Goal: Find specific page/section: Find specific page/section

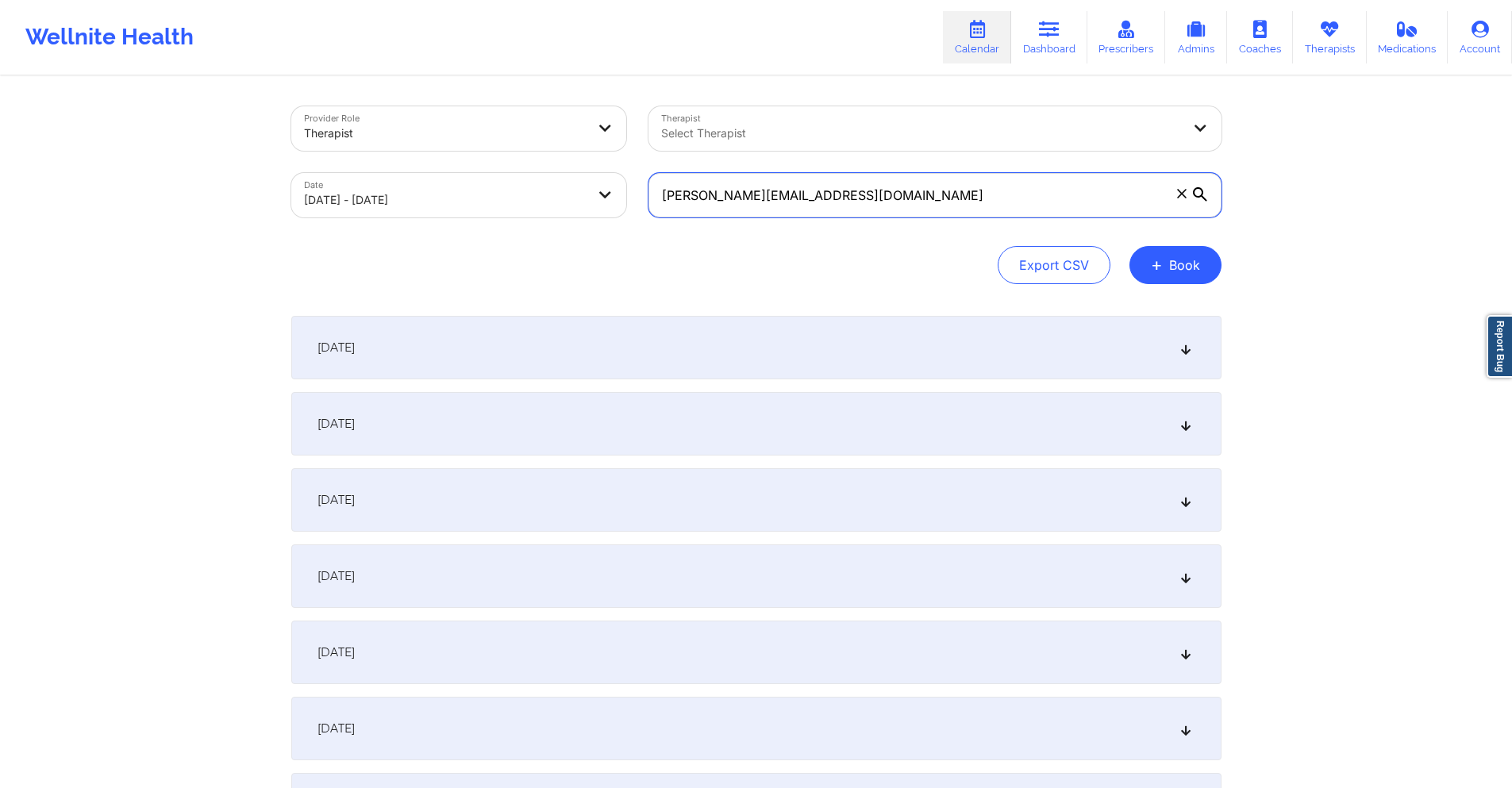
click at [925, 197] on input "[PERSON_NAME][EMAIL_ADDRESS][DOMAIN_NAME]" at bounding box center [935, 196] width 573 height 45
paste input "roses63@ao"
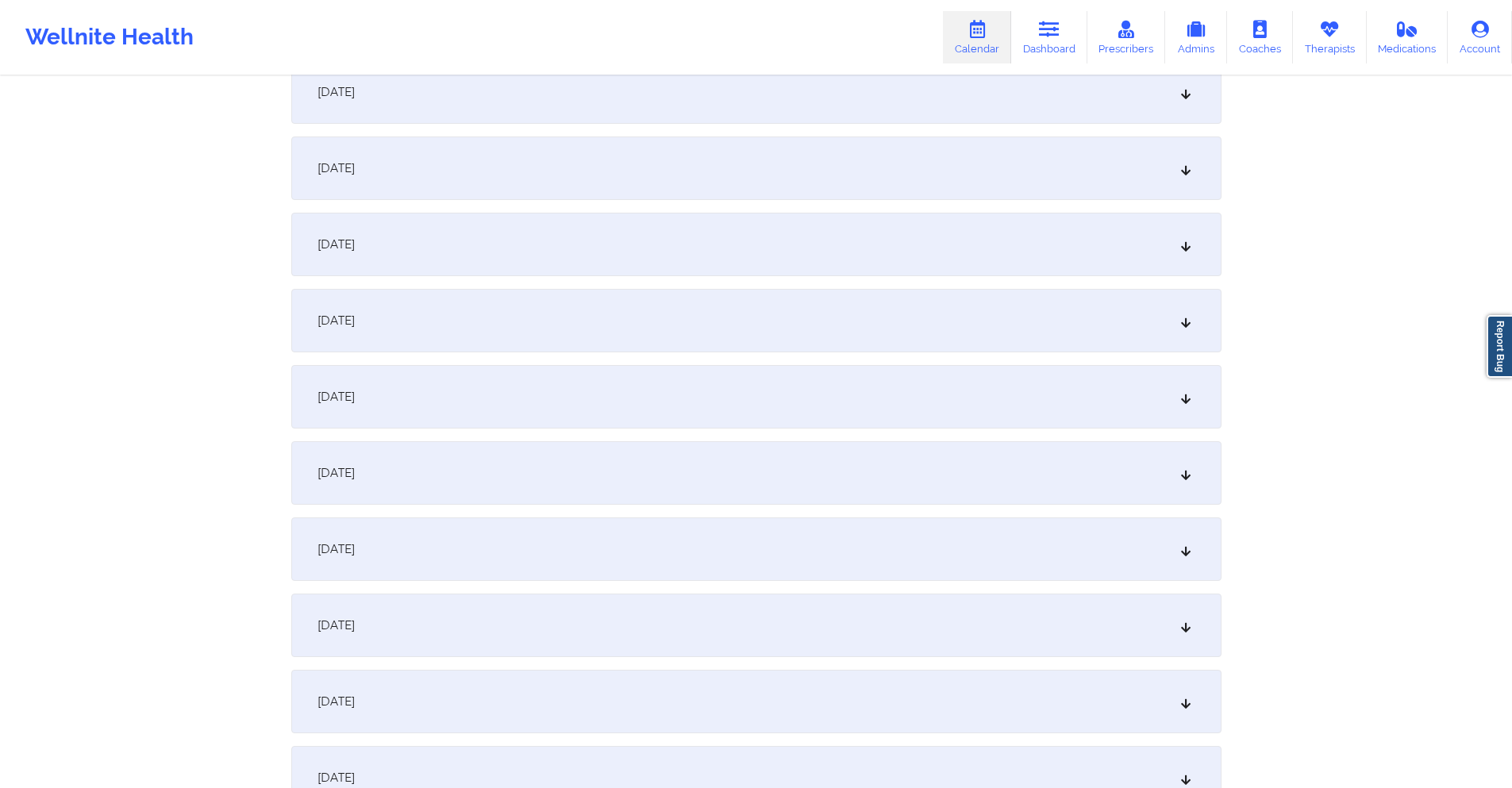
scroll to position [2539, 0]
click at [728, 99] on div "[DATE]" at bounding box center [756, 93] width 930 height 63
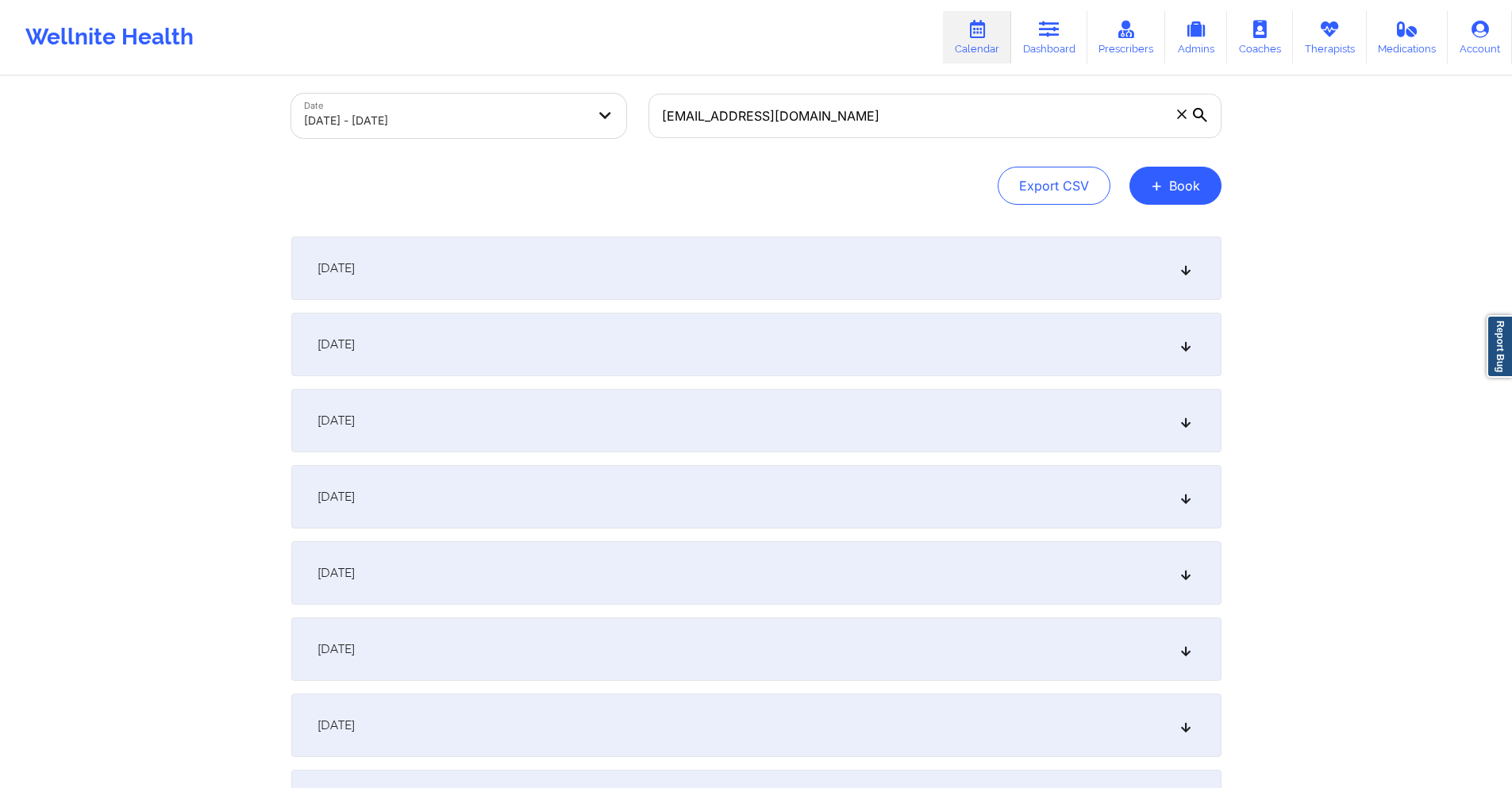
scroll to position [0, 0]
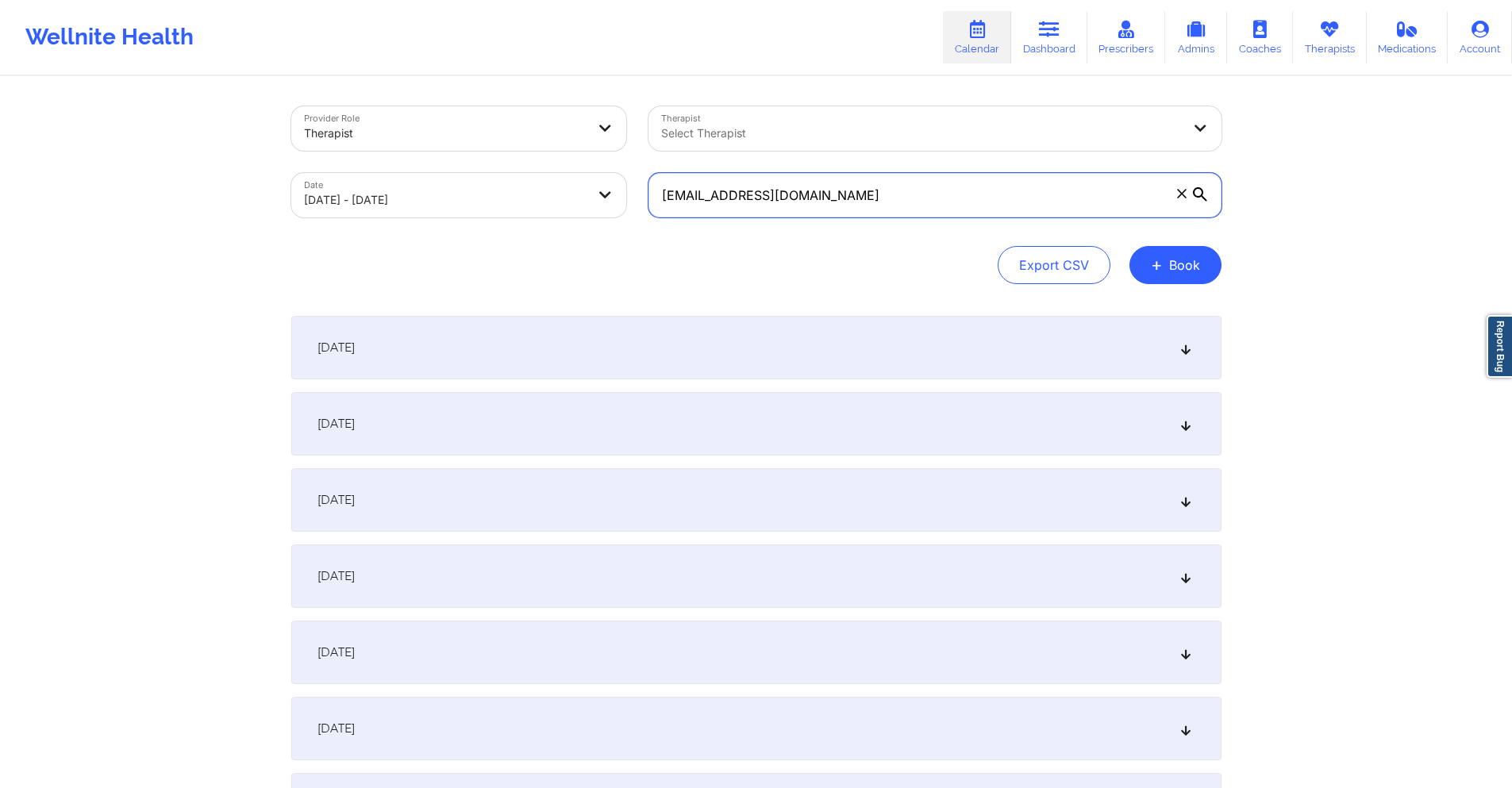
click at [905, 197] on input "[EMAIL_ADDRESS][DOMAIN_NAME]" at bounding box center [935, 196] width 573 height 45
paste input "nickpolitis12@gmai"
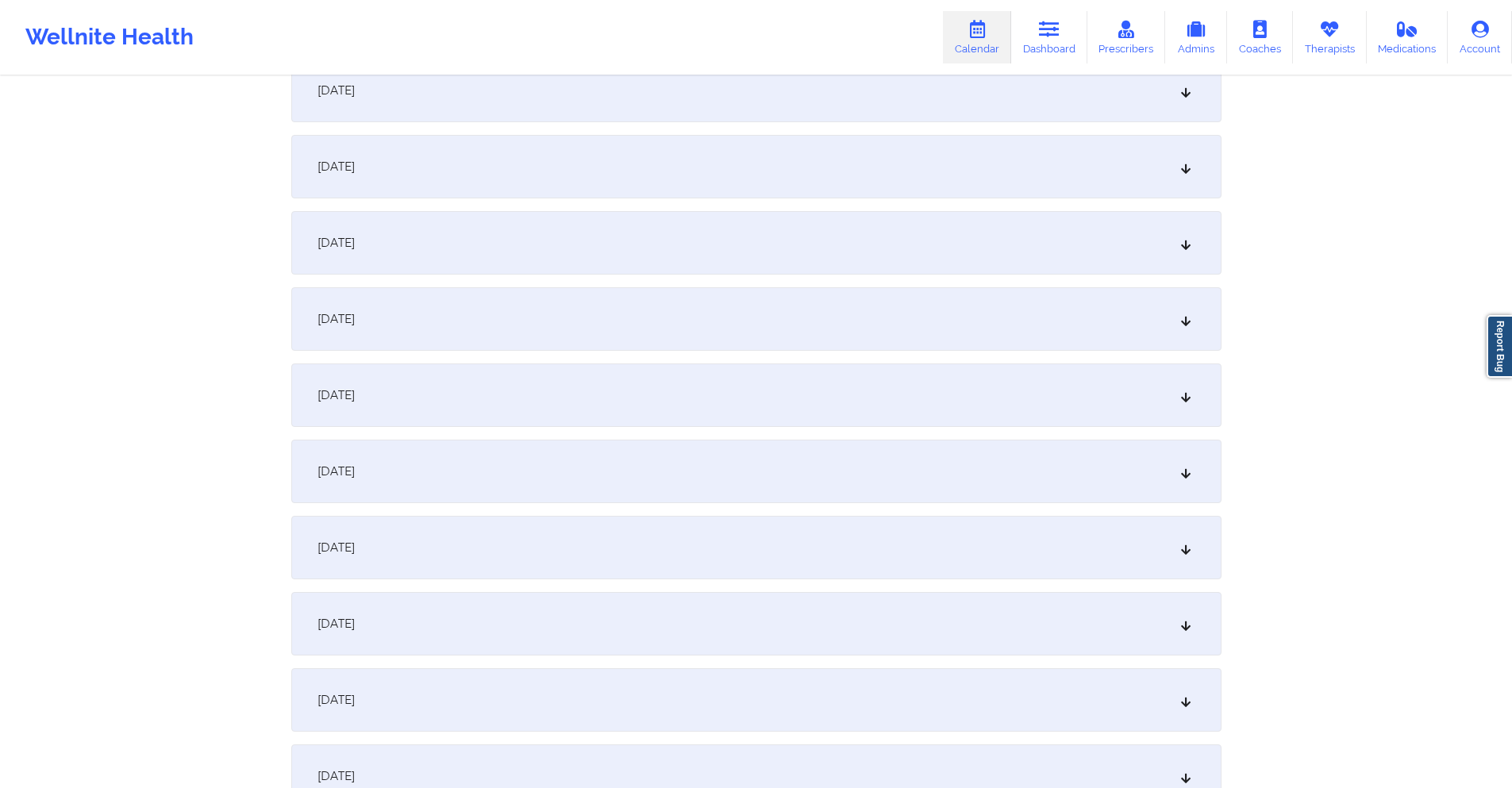
scroll to position [2380, 0]
click at [761, 279] on div "[DATE]" at bounding box center [756, 252] width 930 height 63
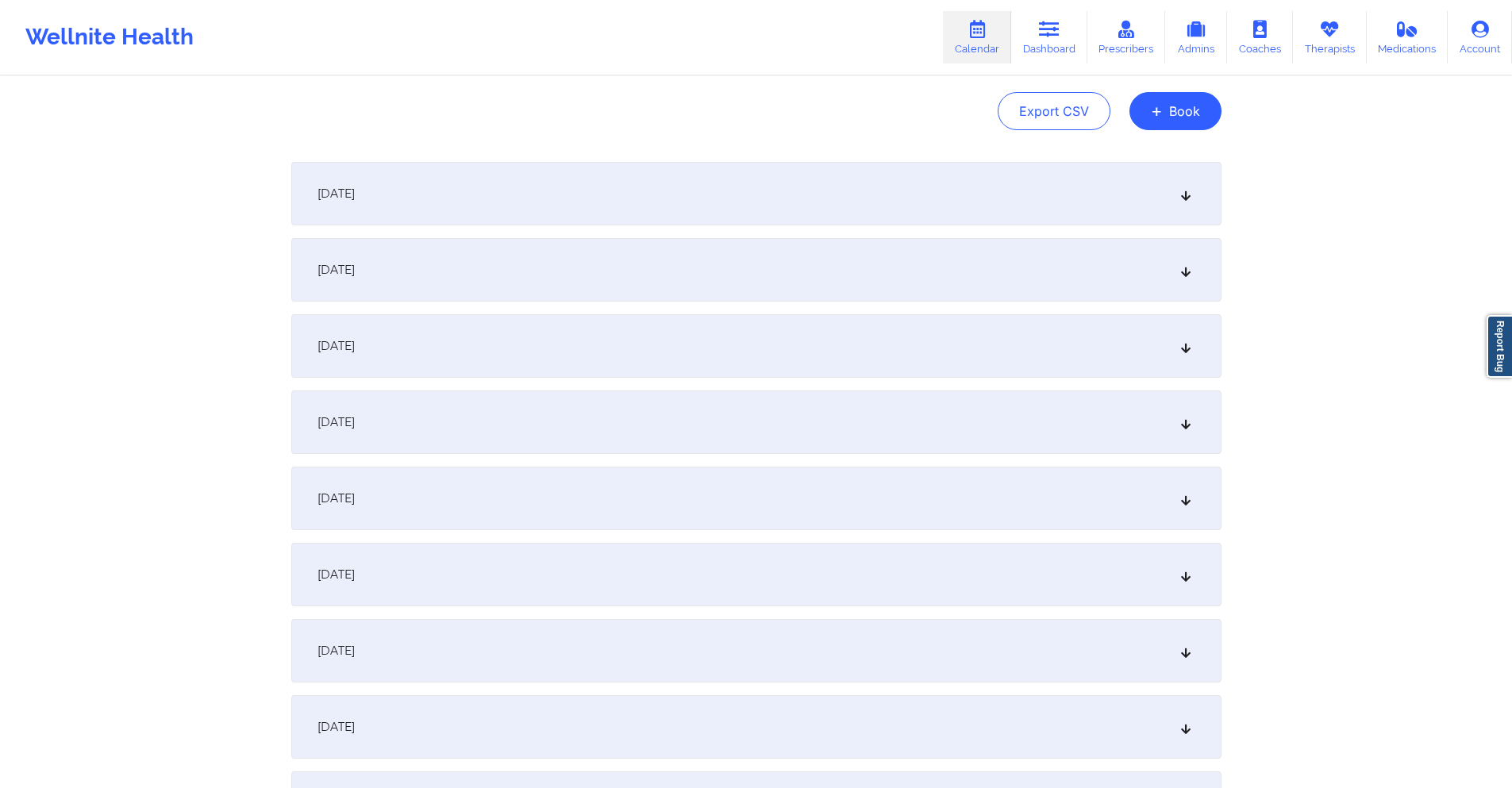
scroll to position [0, 0]
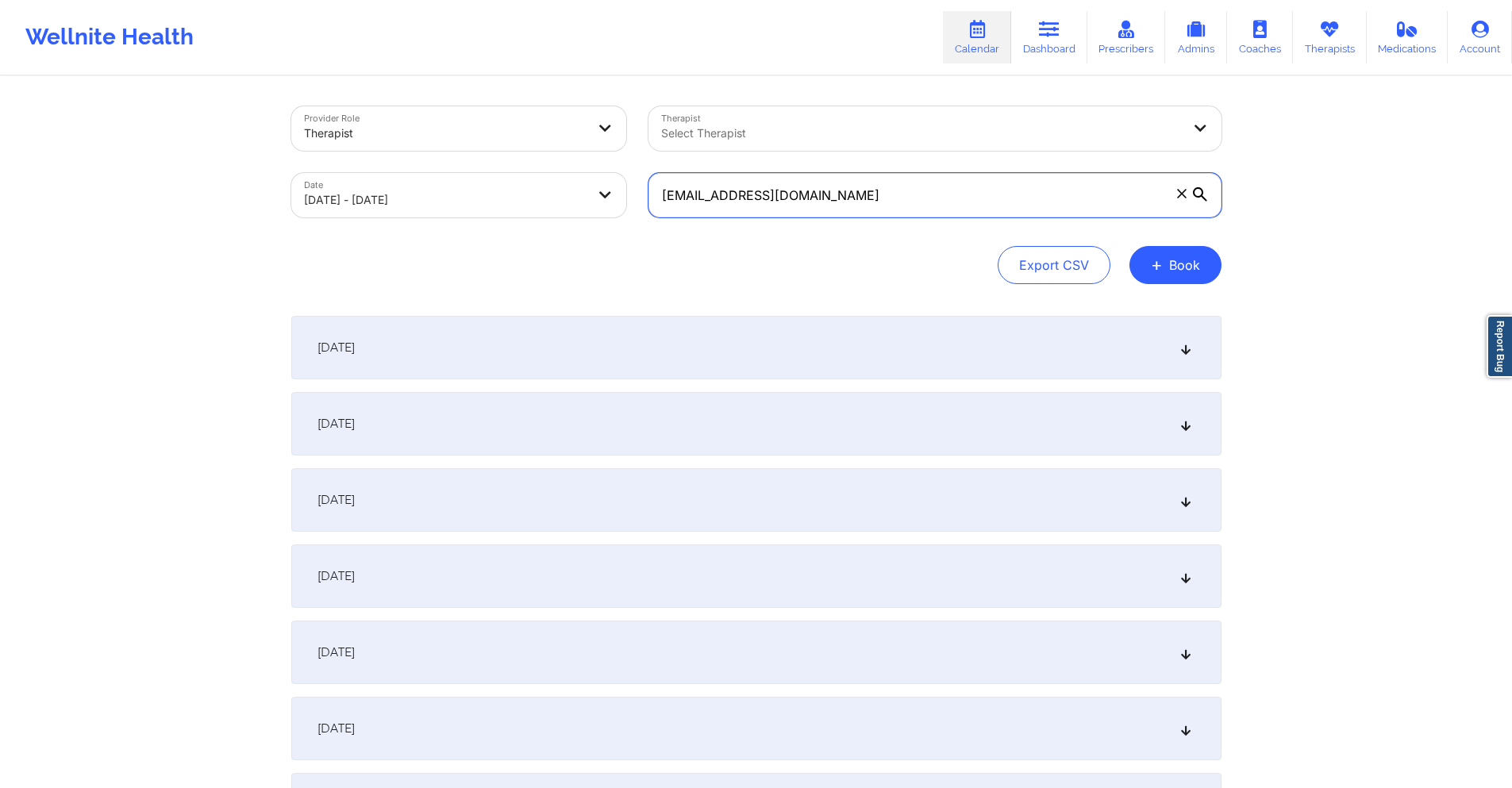
click at [827, 189] on input "[EMAIL_ADDRESS][DOMAIN_NAME]" at bounding box center [935, 196] width 573 height 45
paste input "msfowlks"
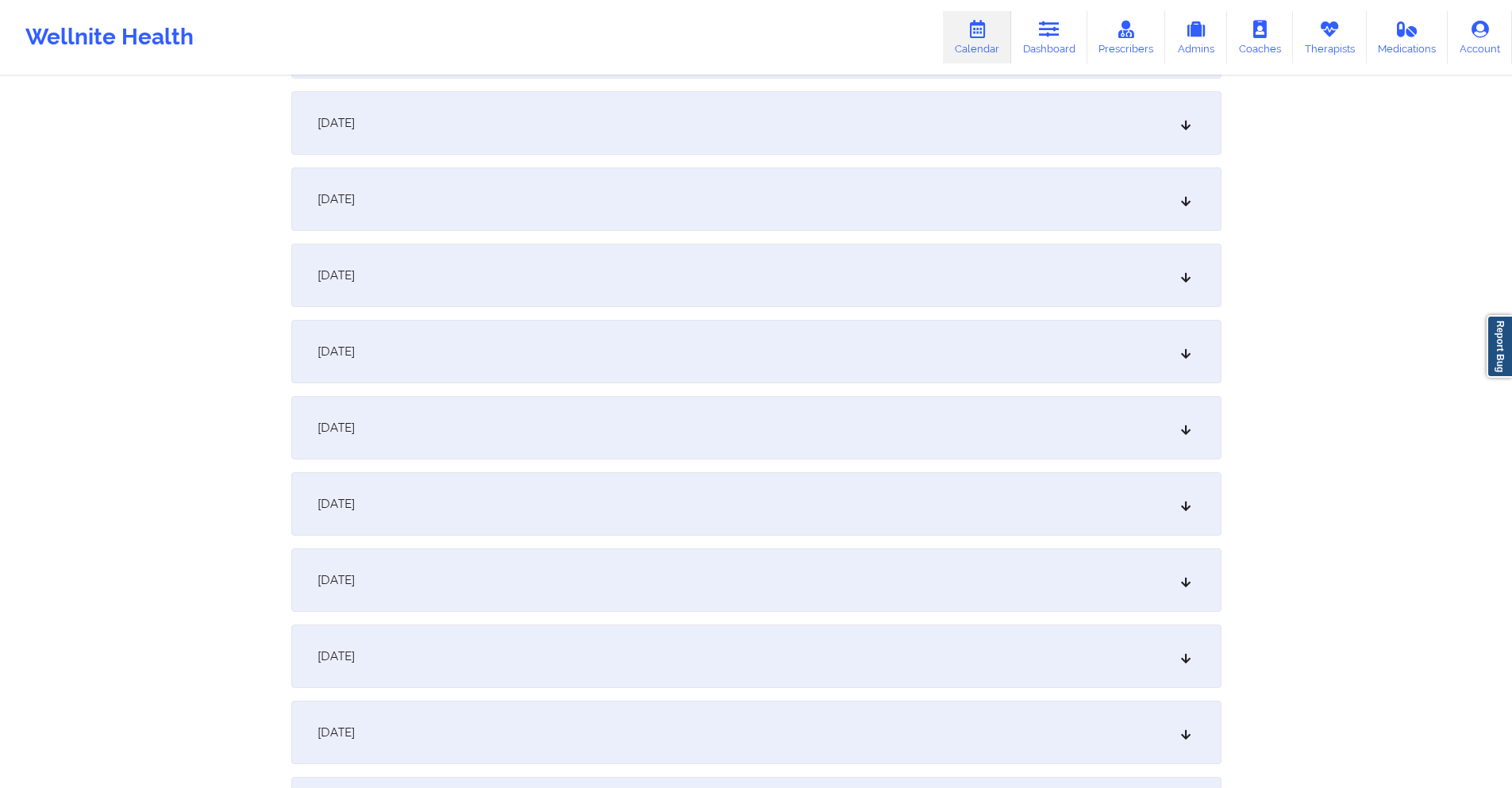
scroll to position [2222, 0]
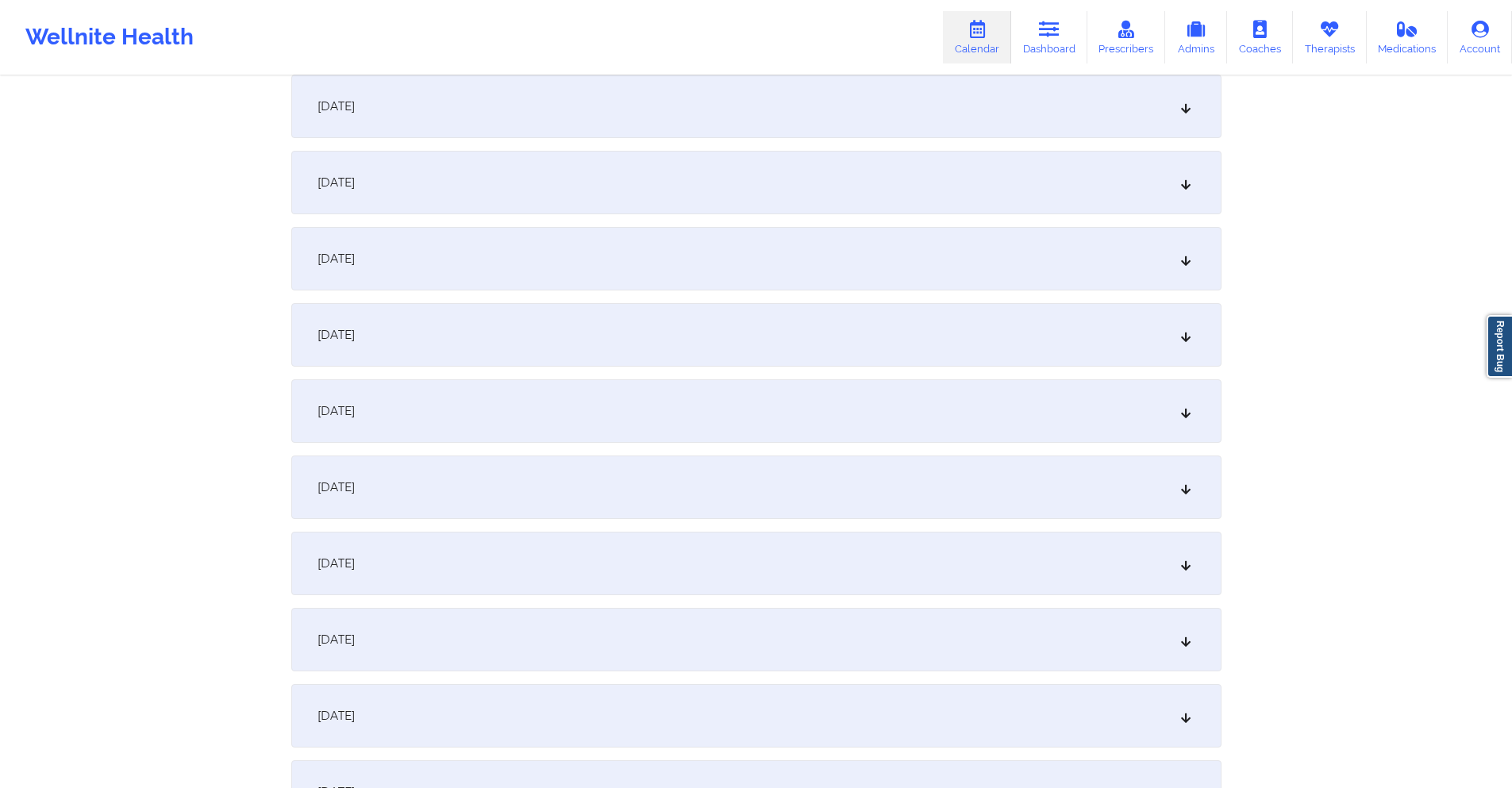
click at [687, 408] on div "[DATE]" at bounding box center [756, 411] width 930 height 63
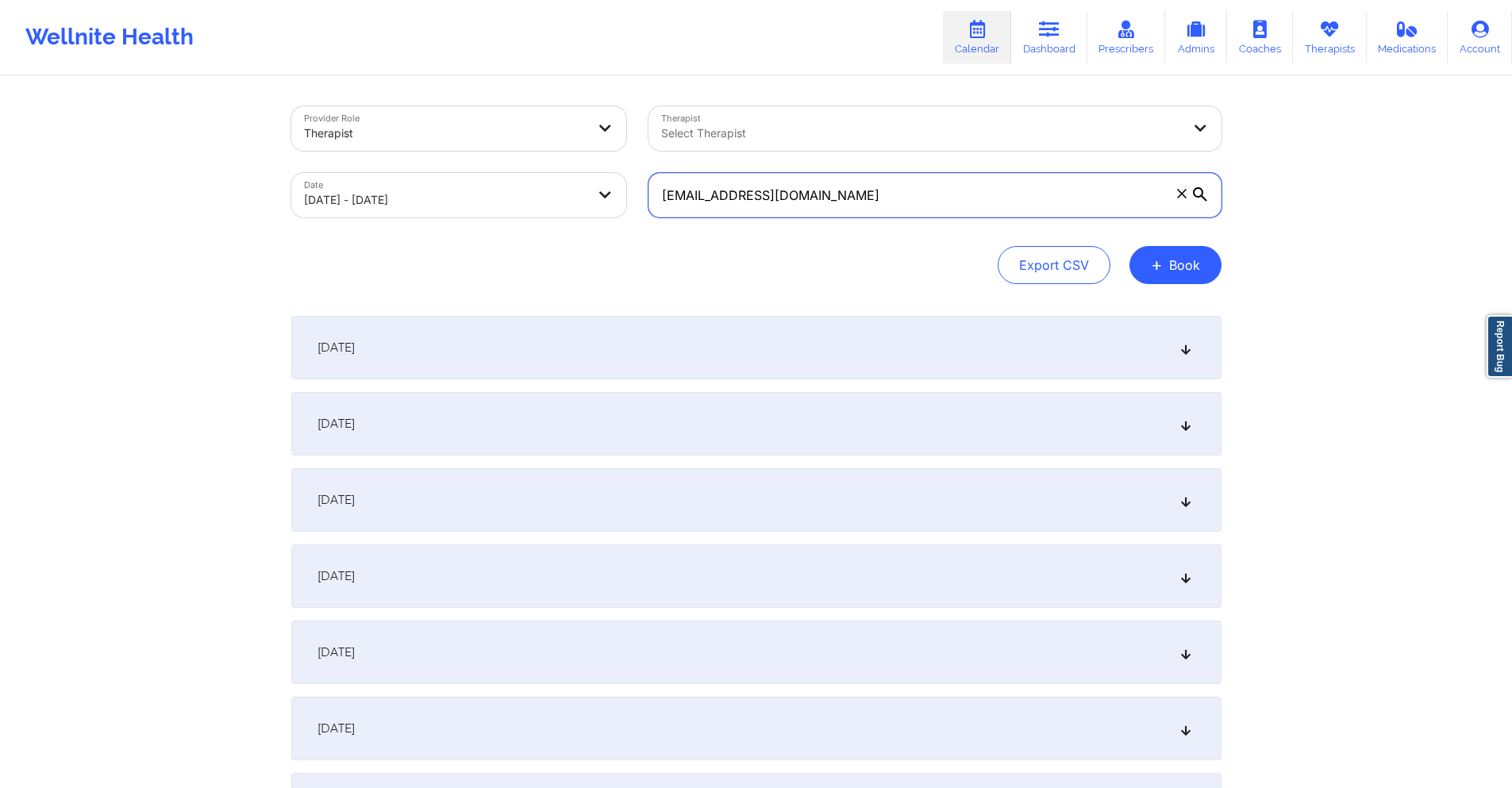
click at [863, 199] on input "[EMAIL_ADDRESS][DOMAIN_NAME]" at bounding box center [935, 196] width 573 height 45
click at [863, 197] on input "[EMAIL_ADDRESS][DOMAIN_NAME]" at bounding box center [935, 196] width 573 height 45
paste input "lizzieloparo"
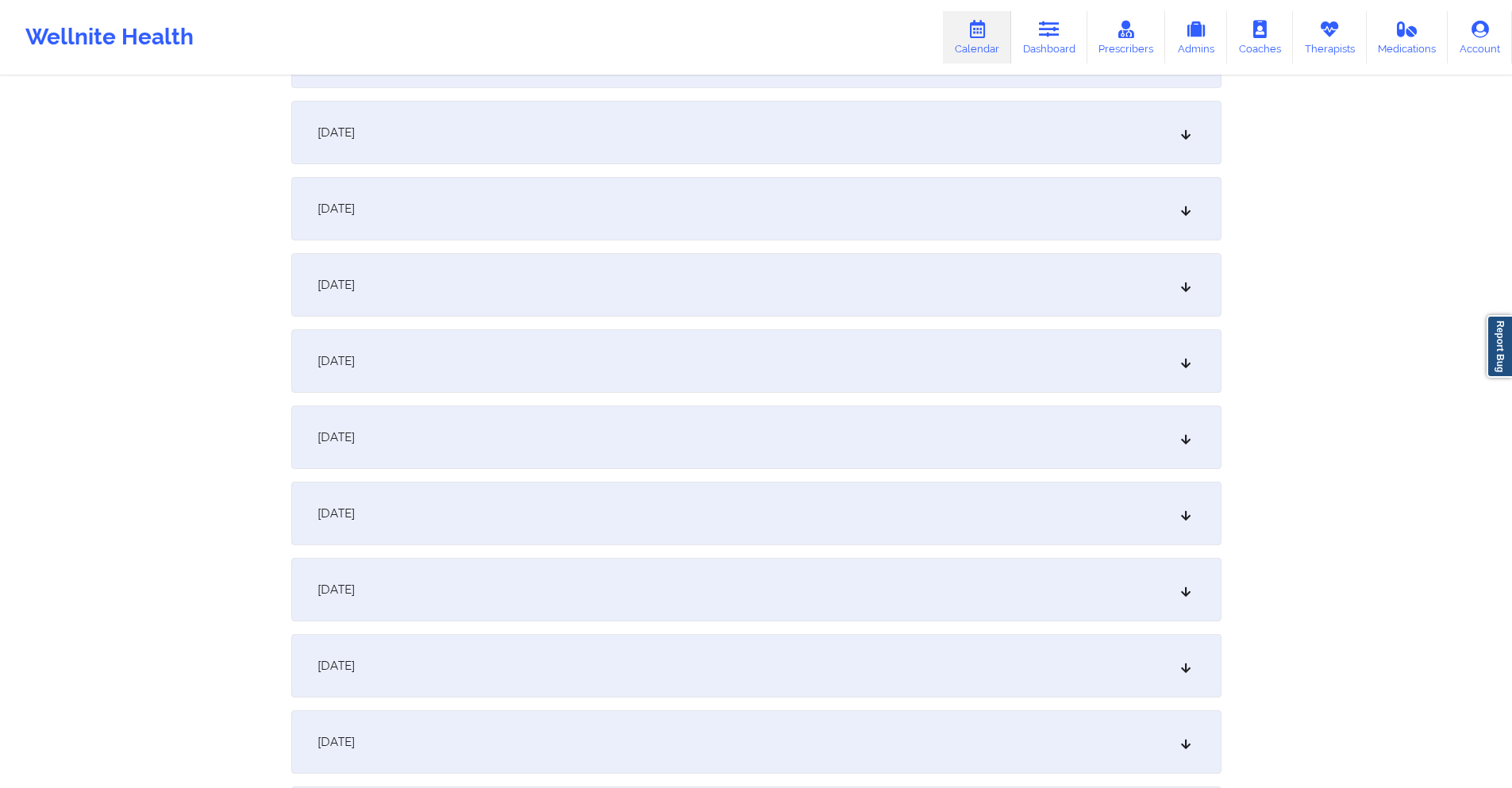
scroll to position [2222, 0]
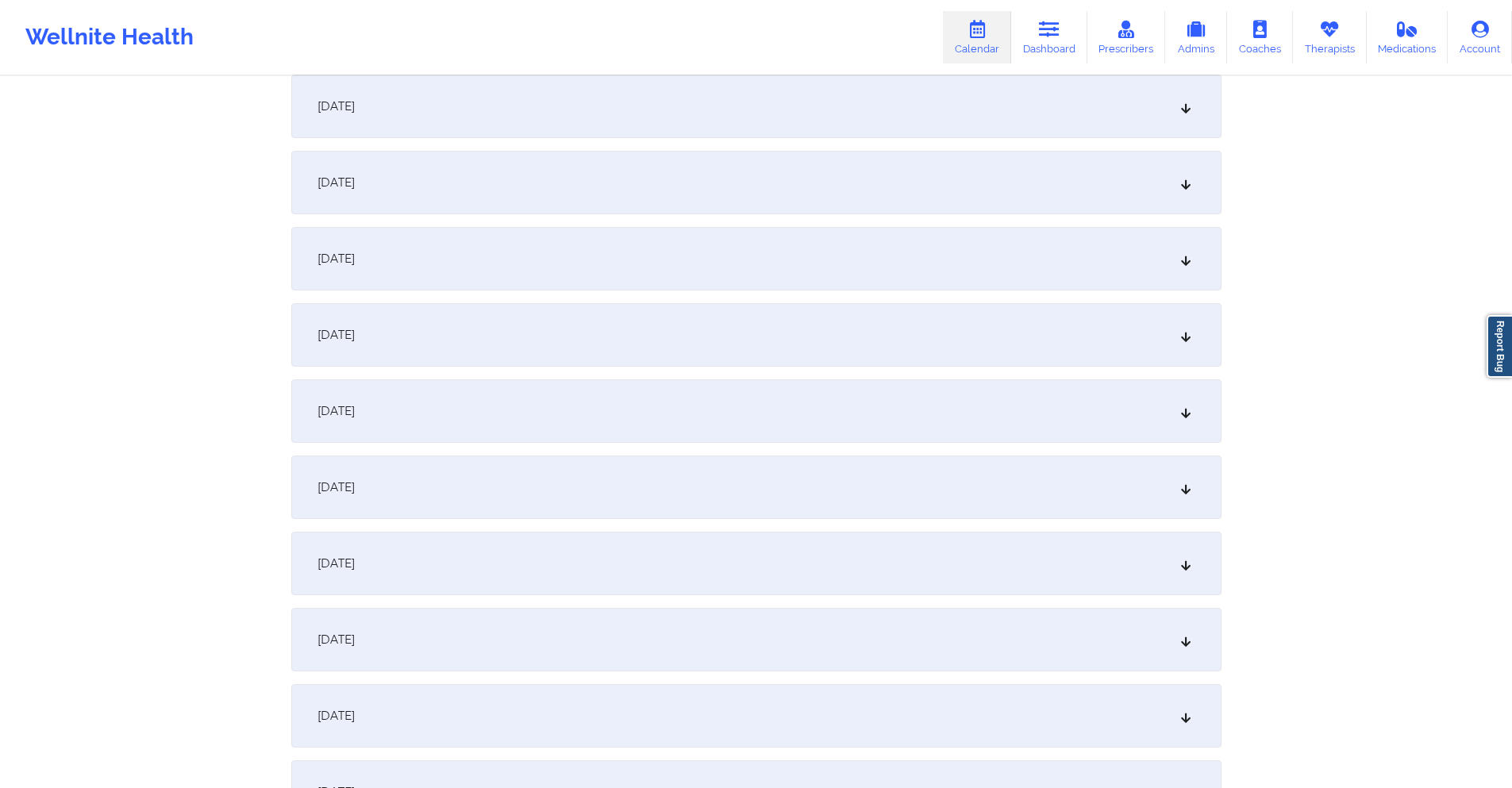
click at [943, 423] on div "[DATE]" at bounding box center [756, 411] width 930 height 63
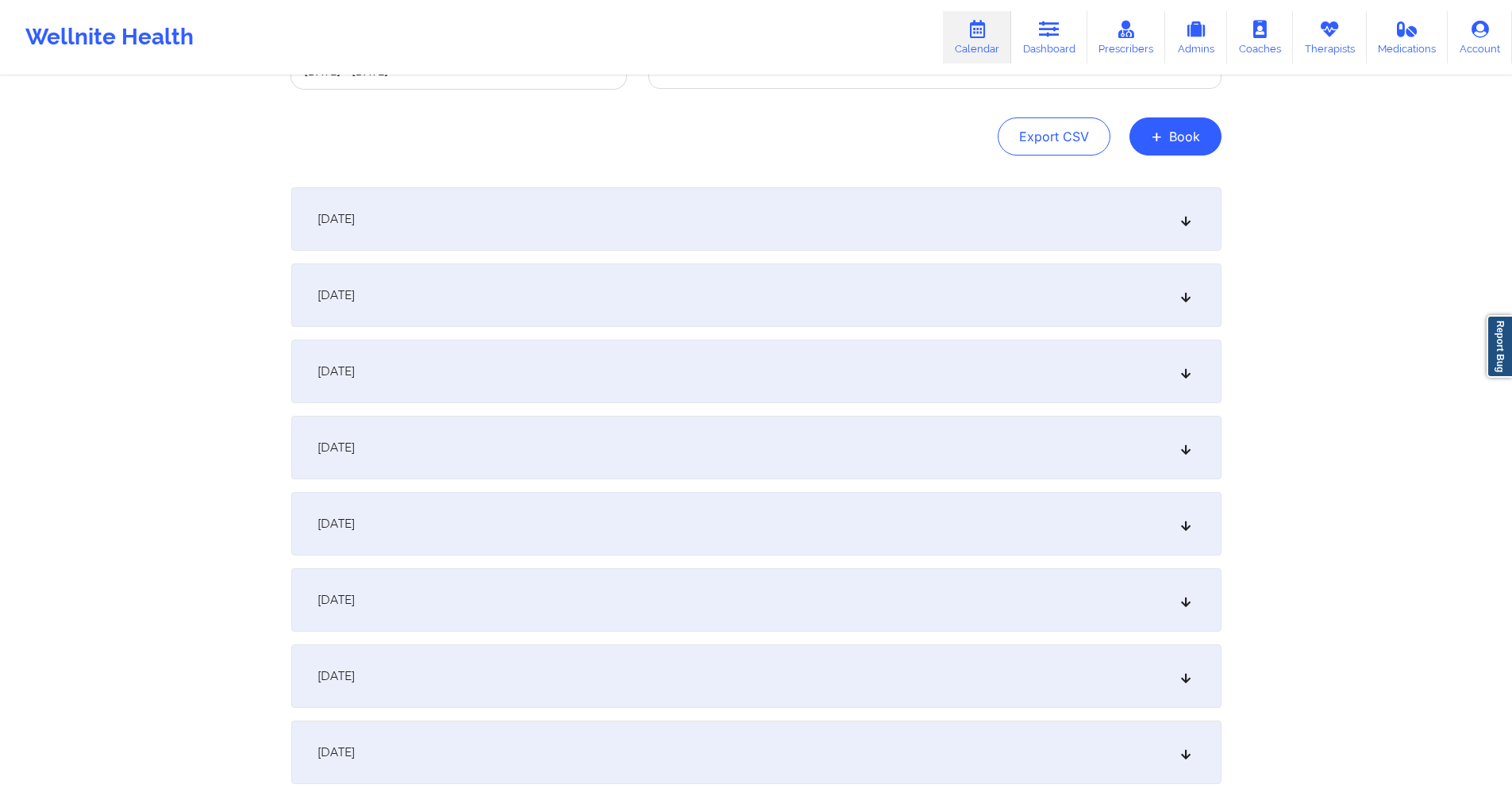
scroll to position [0, 0]
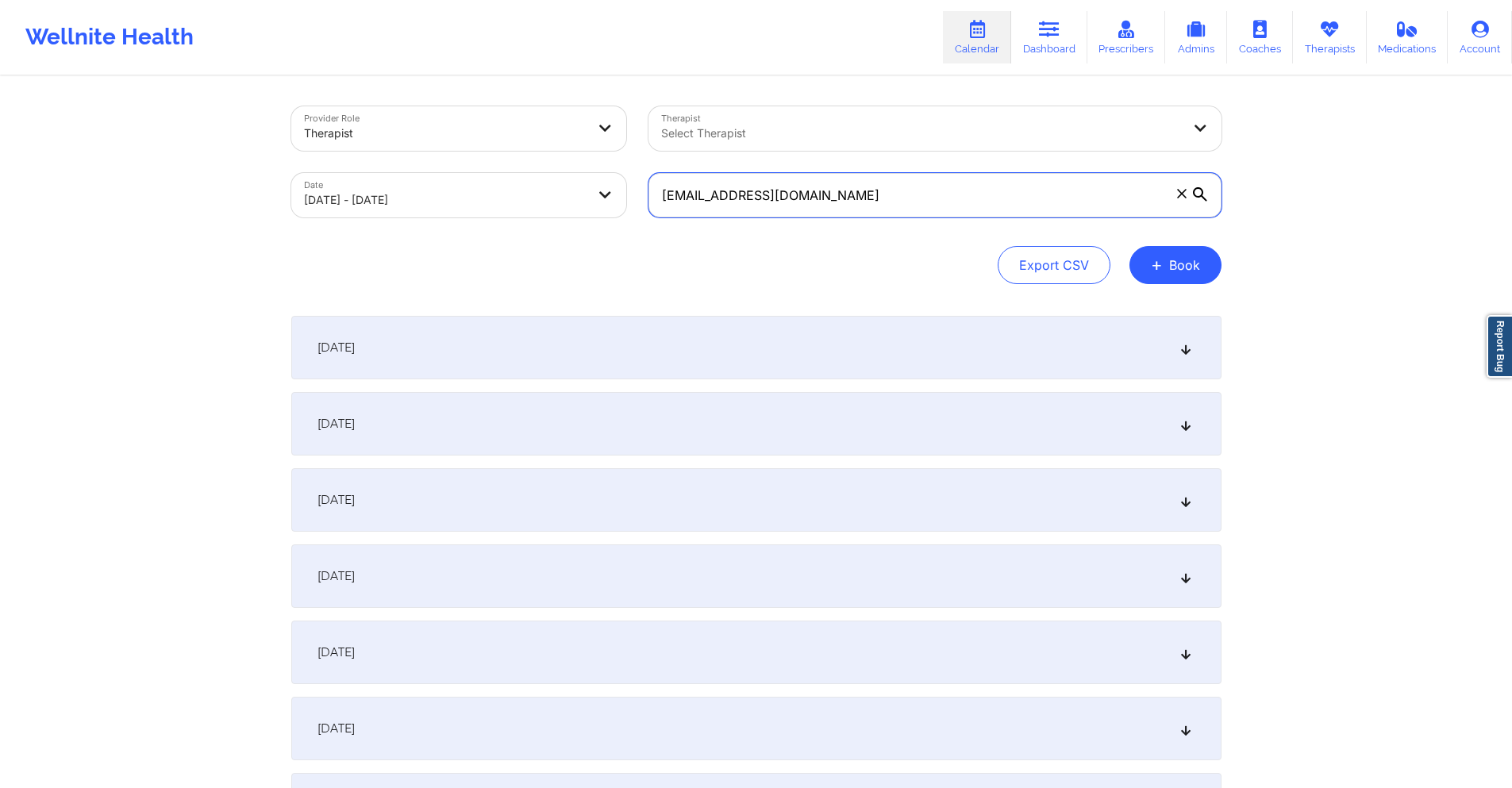
click at [897, 194] on input "[EMAIL_ADDRESS][DOMAIN_NAME]" at bounding box center [935, 196] width 573 height 45
paste input "mitchhward"
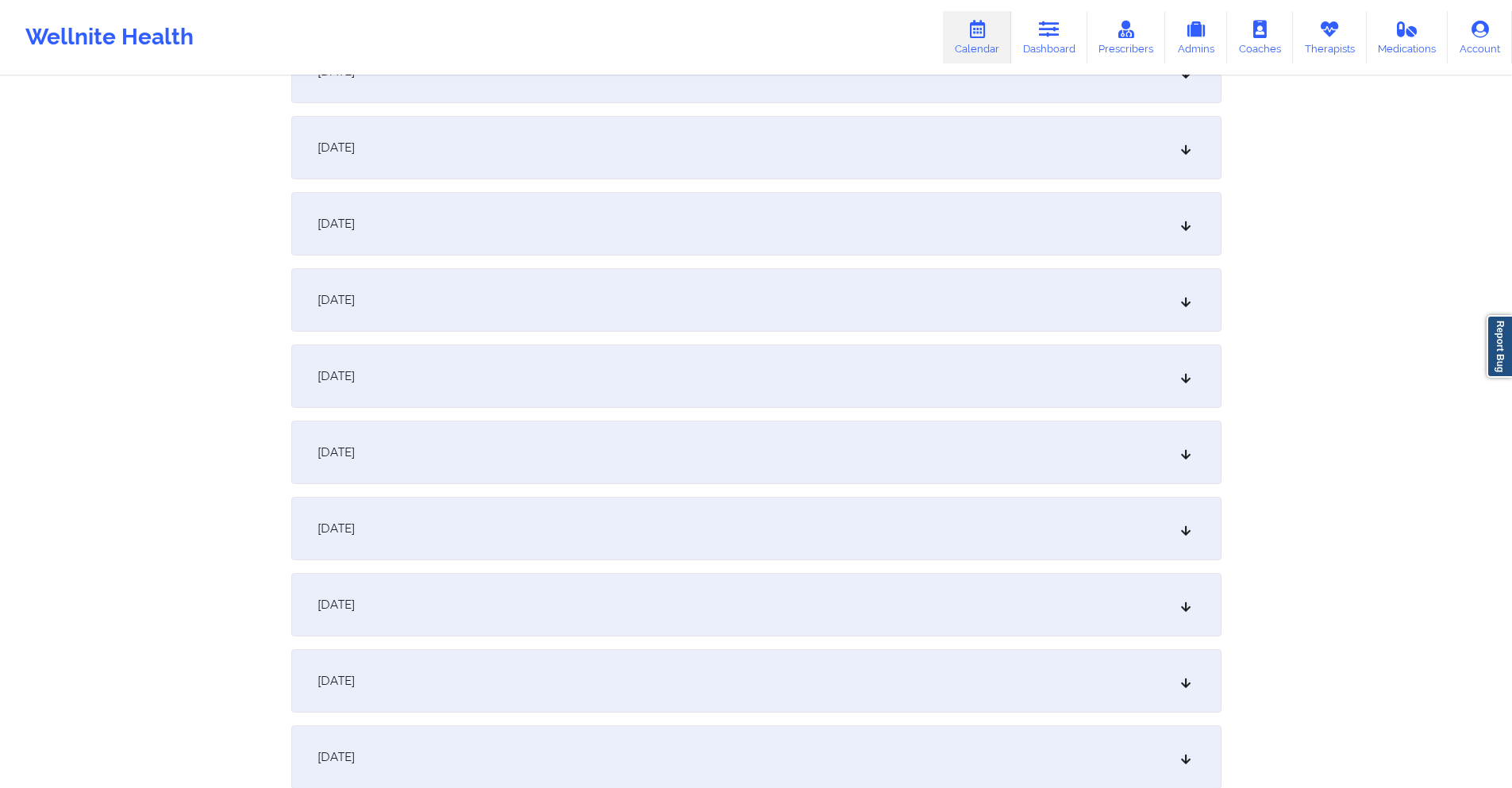
scroll to position [2380, 0]
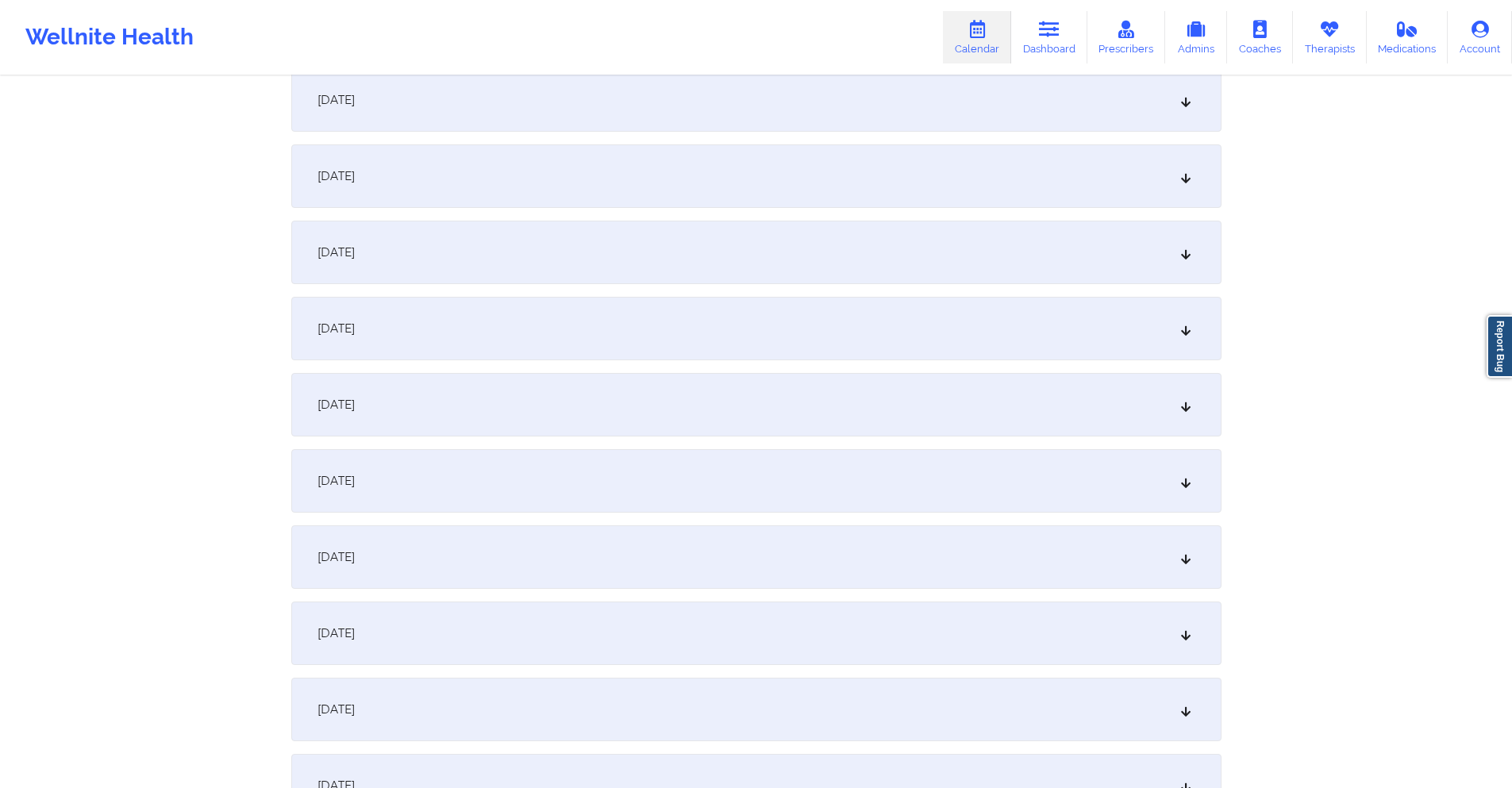
click at [643, 252] on div "[DATE]" at bounding box center [756, 252] width 930 height 63
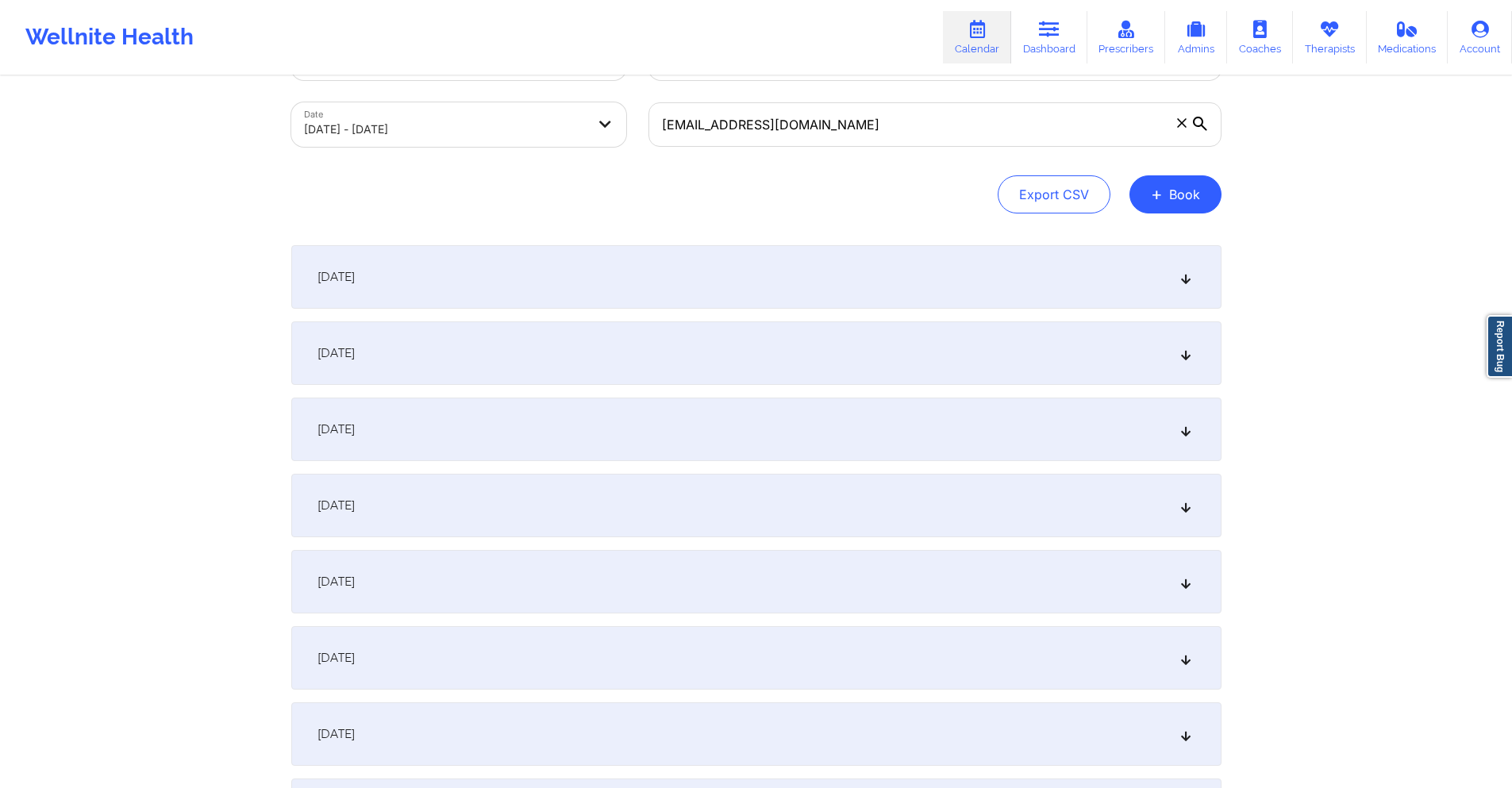
scroll to position [0, 0]
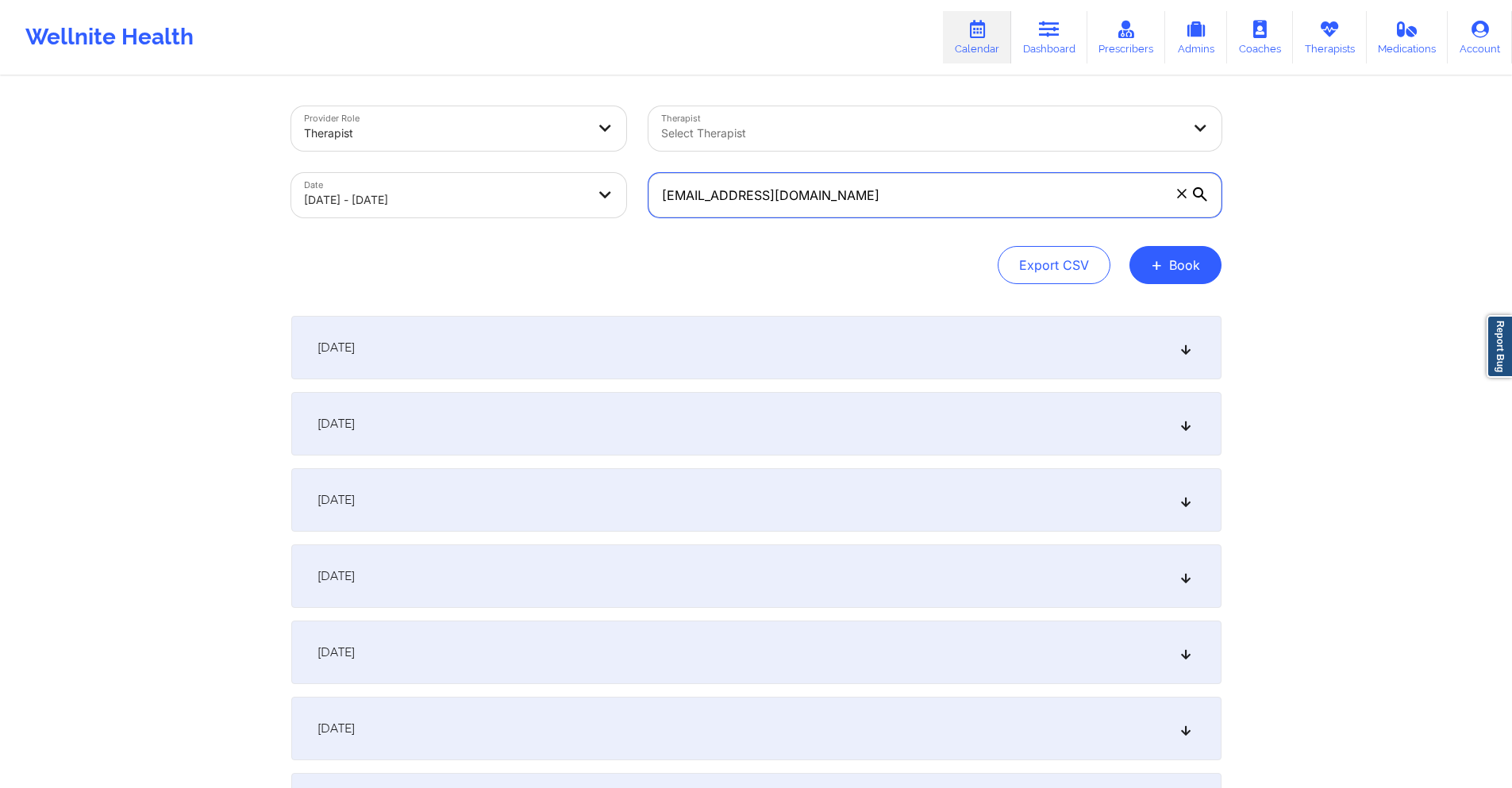
click at [908, 188] on input "[EMAIL_ADDRESS][DOMAIN_NAME]" at bounding box center [935, 196] width 573 height 45
paste input "sgrami87"
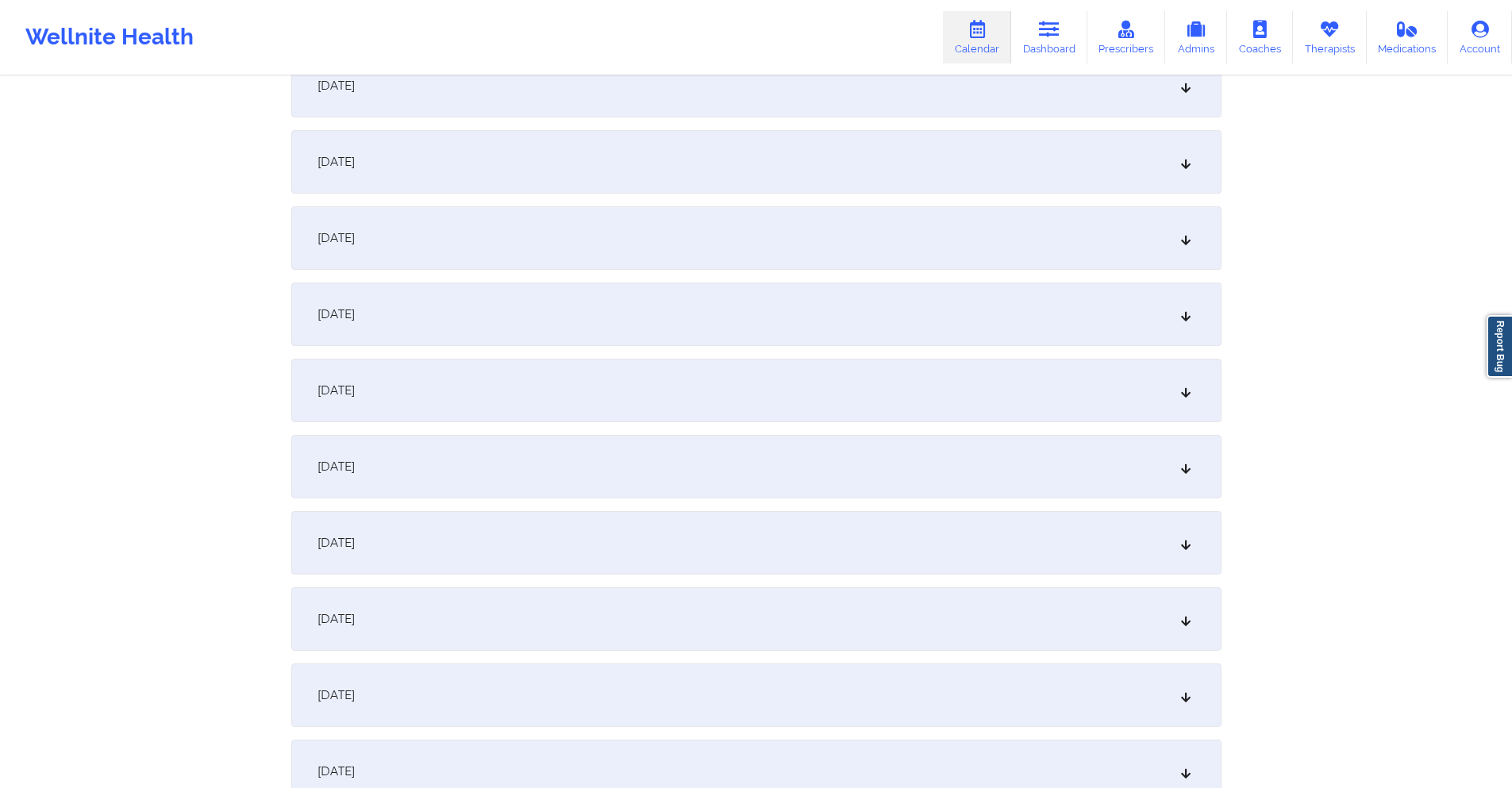
scroll to position [2539, 0]
click at [718, 89] on div "[DATE]" at bounding box center [756, 93] width 930 height 63
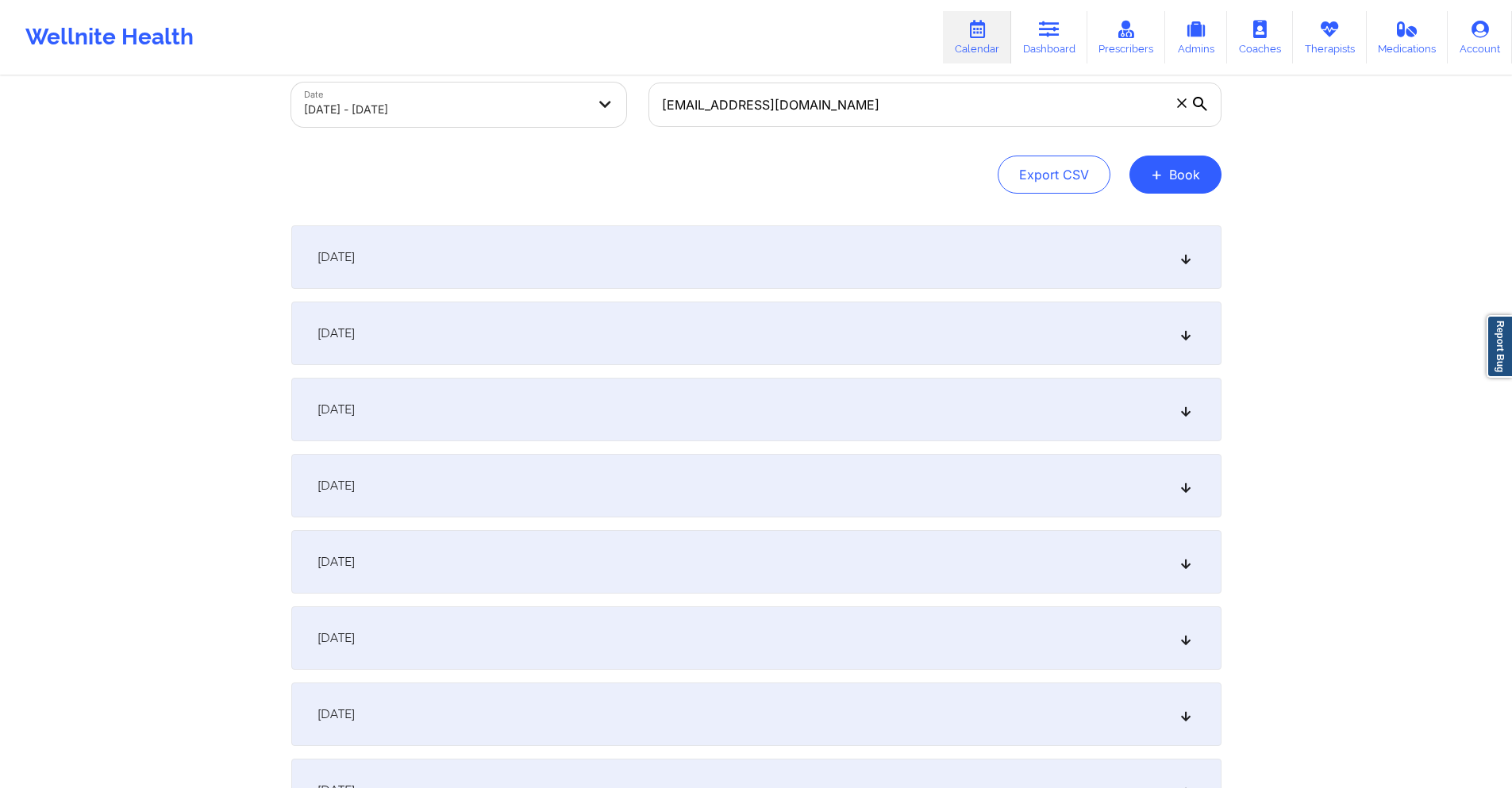
scroll to position [0, 0]
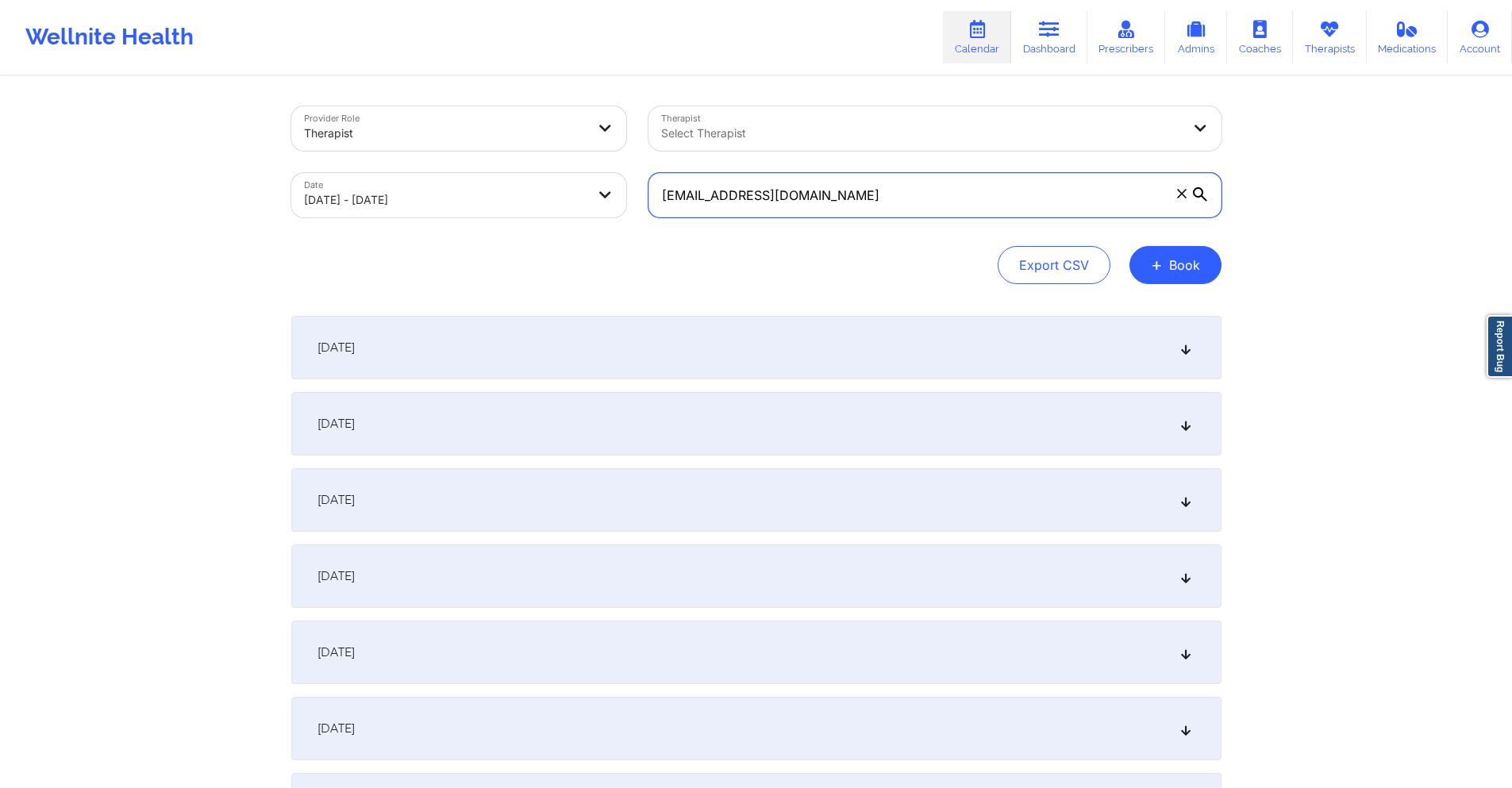
click at [990, 202] on input "[EMAIL_ADDRESS][DOMAIN_NAME]" at bounding box center [935, 196] width 573 height 45
paste input ".brown.[PERSON_NAME]"
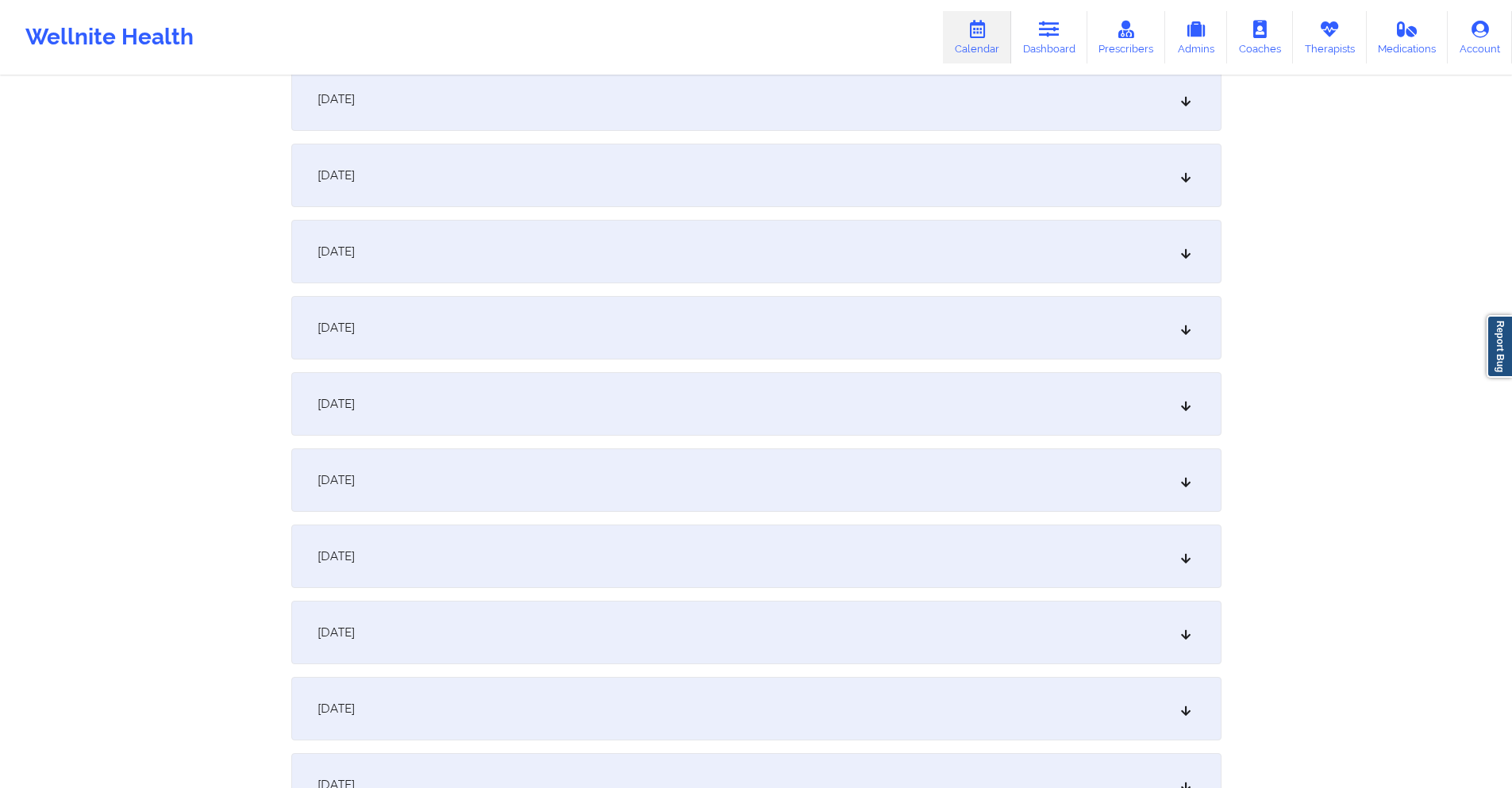
scroll to position [2380, 0]
click at [785, 260] on div "[DATE]" at bounding box center [756, 252] width 930 height 63
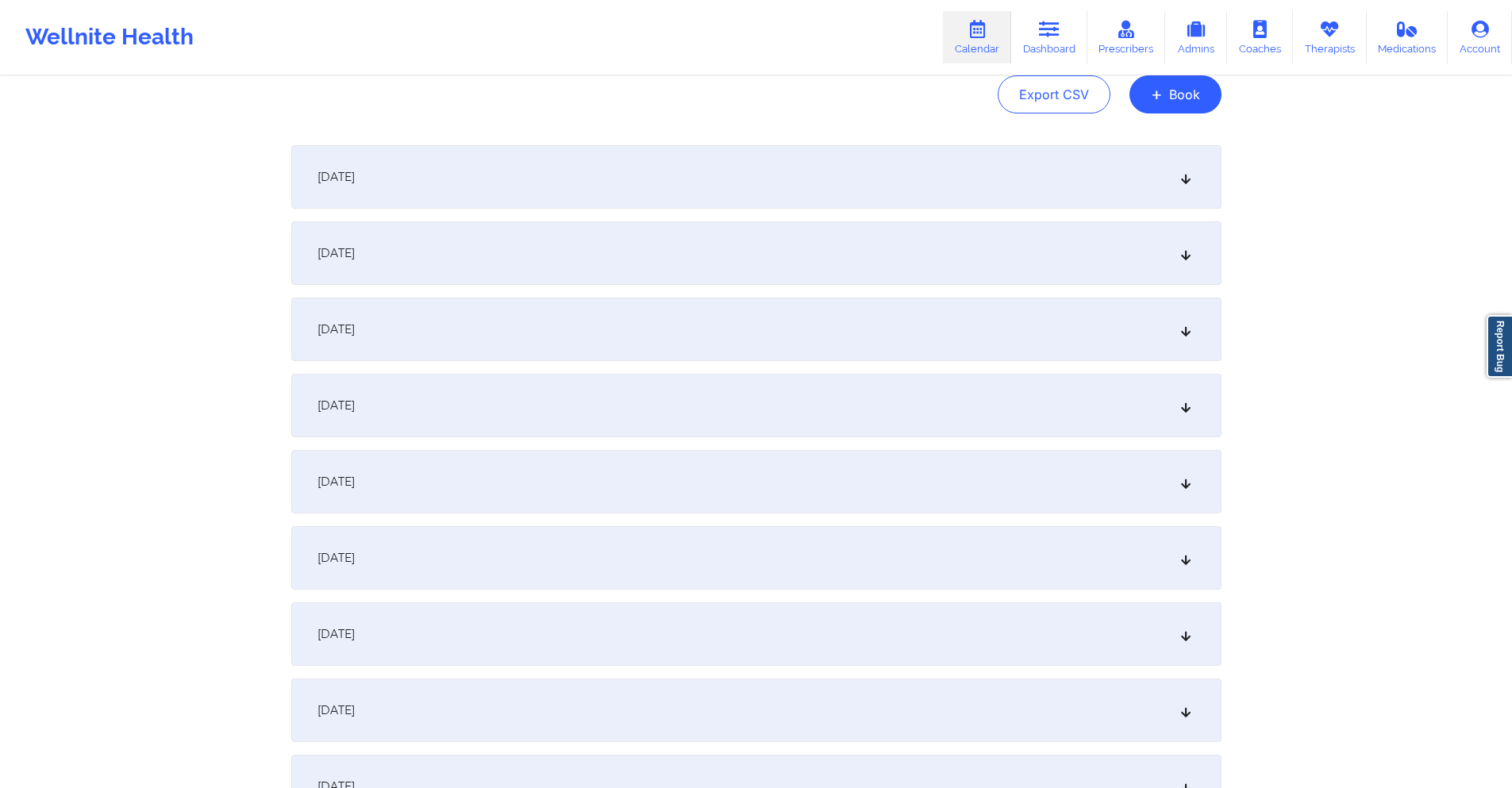
scroll to position [0, 0]
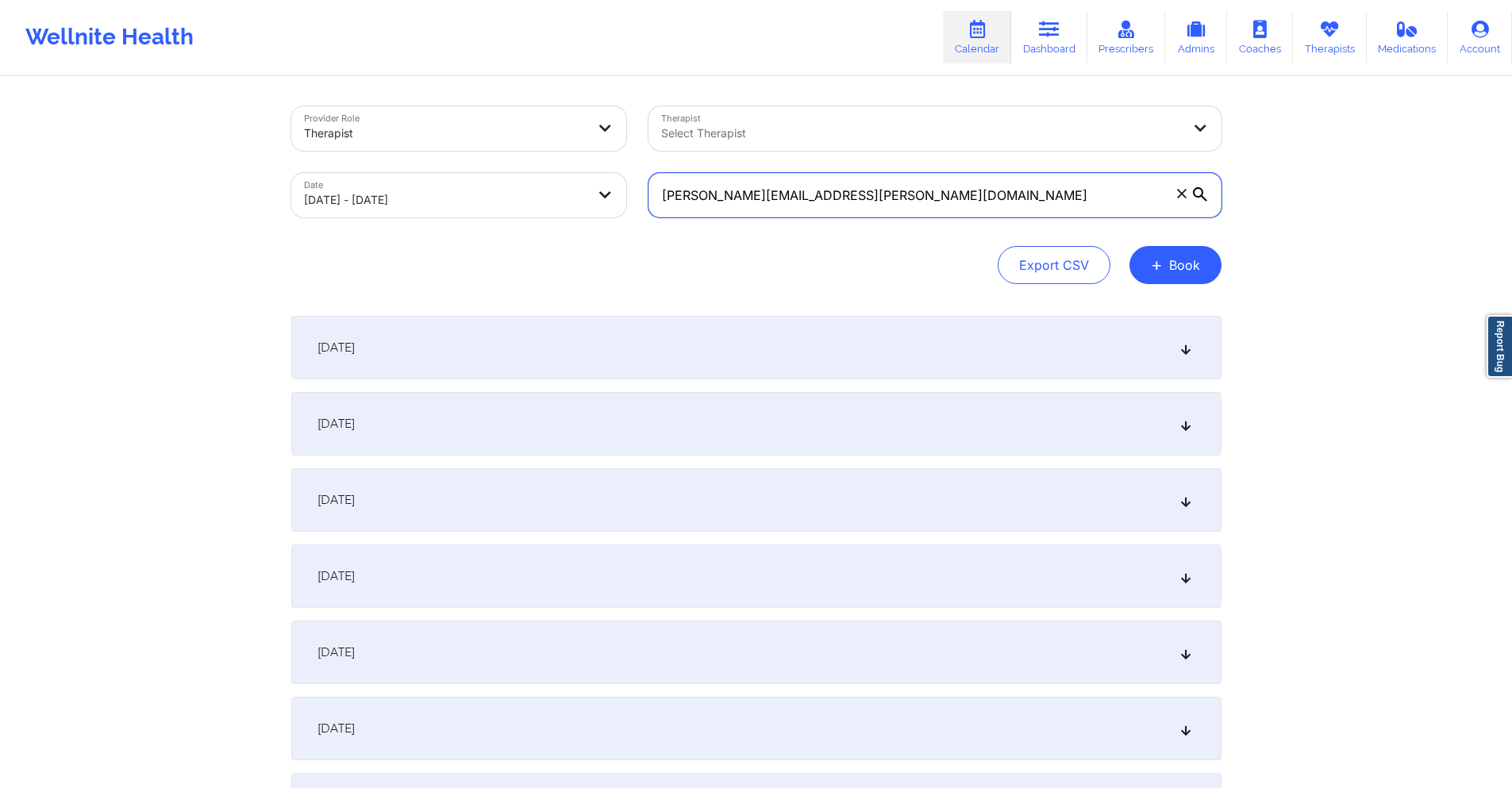
click at [917, 195] on input "[PERSON_NAME][EMAIL_ADDRESS][PERSON_NAME][DOMAIN_NAME]" at bounding box center [935, 196] width 573 height 45
paste input "johnandoh56"
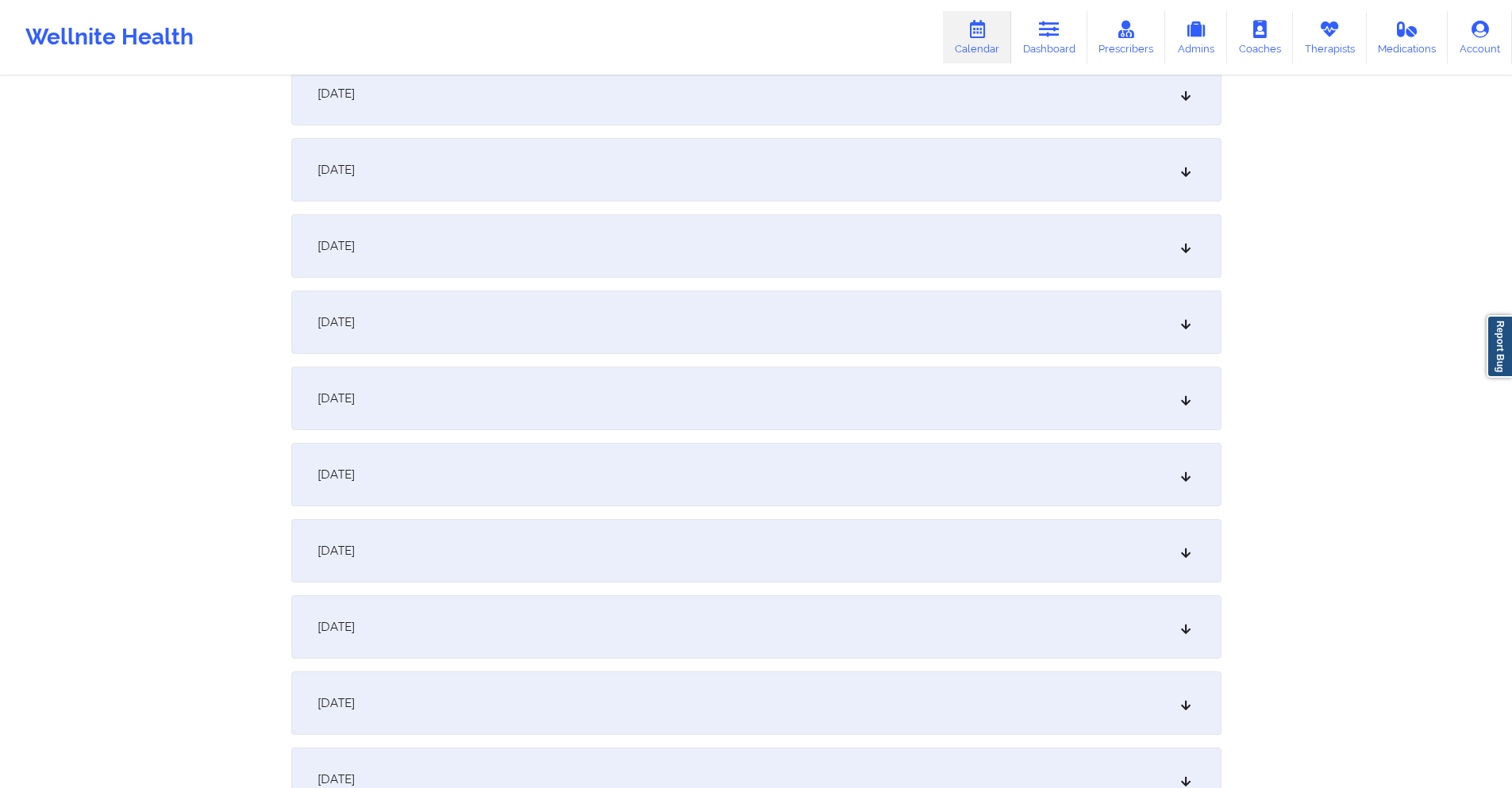
scroll to position [2380, 0]
click at [766, 247] on div "[DATE]" at bounding box center [756, 252] width 930 height 63
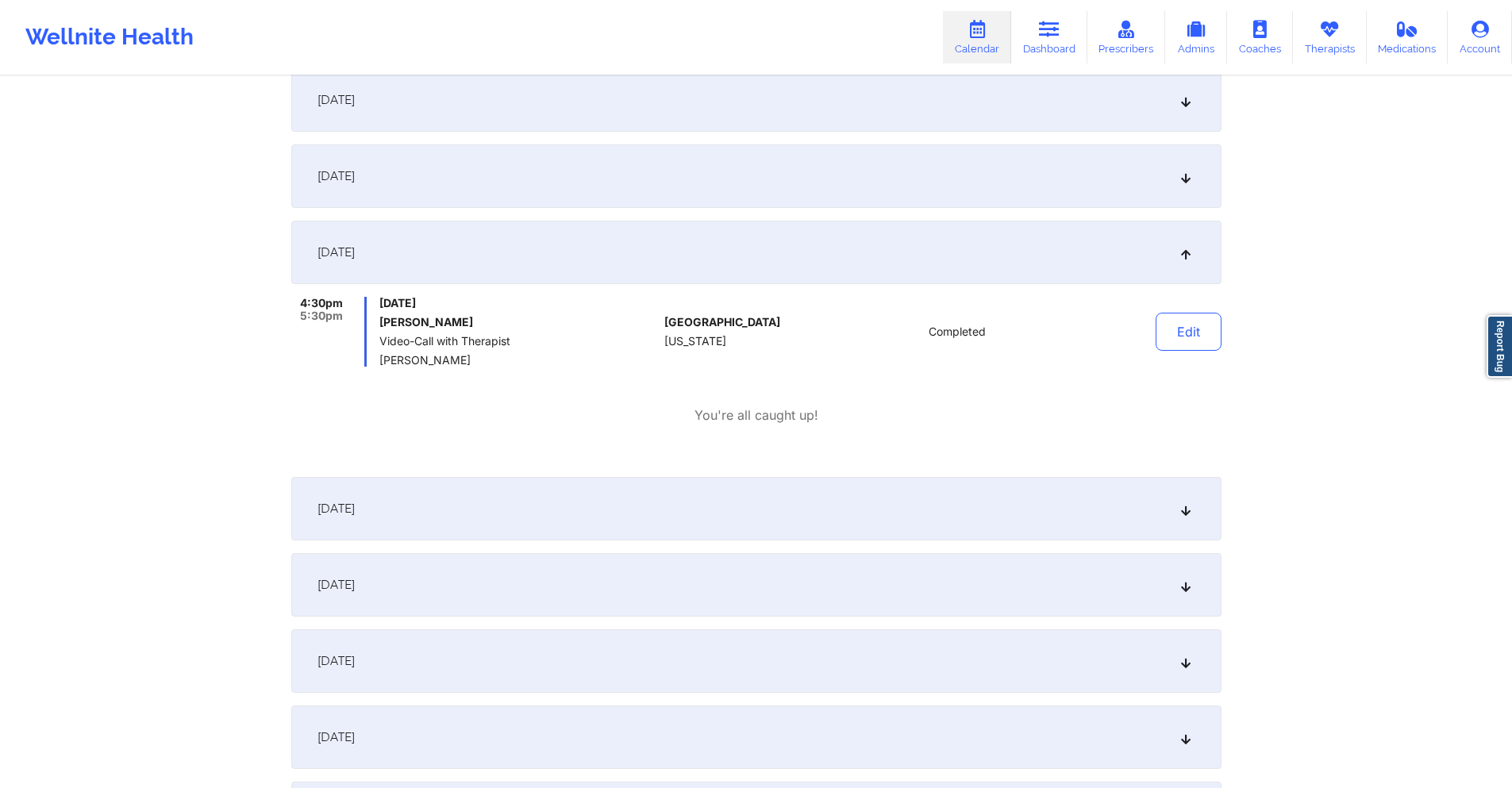
click at [566, 523] on div "[DATE]" at bounding box center [756, 508] width 930 height 63
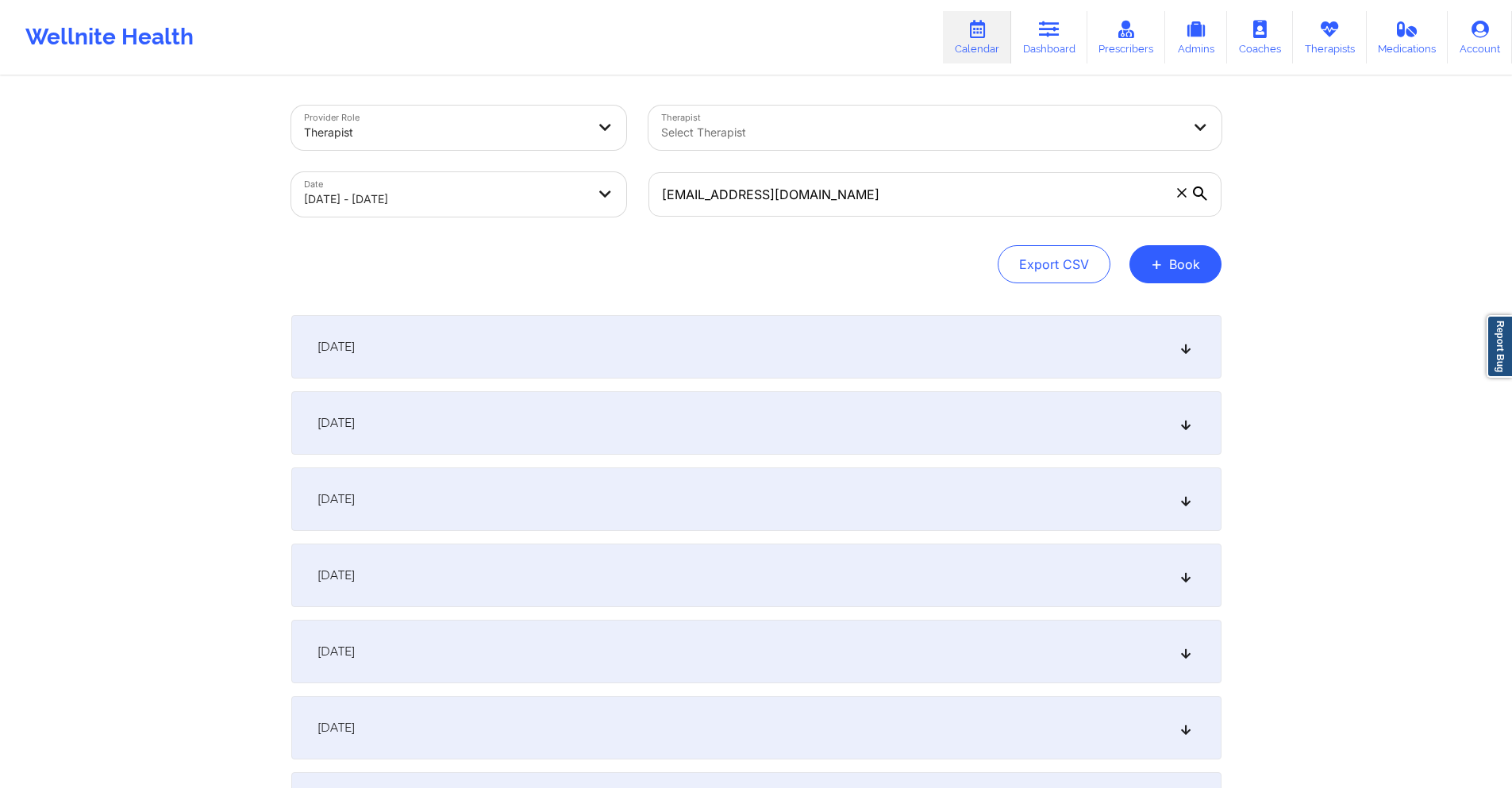
scroll to position [0, 0]
click at [849, 186] on input "[EMAIL_ADDRESS][DOMAIN_NAME]" at bounding box center [935, 196] width 573 height 45
paste input "bautist1"
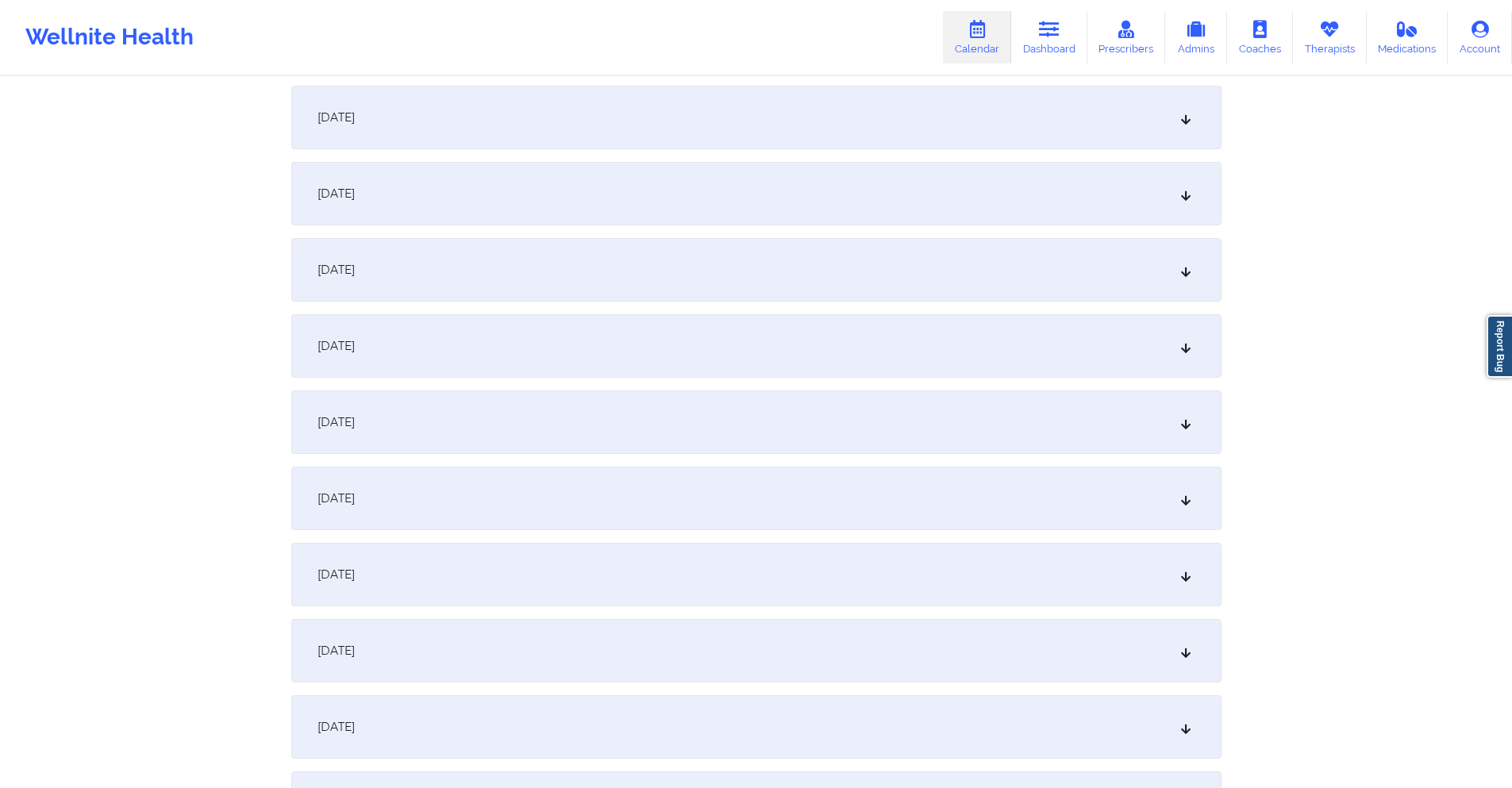
scroll to position [2380, 0]
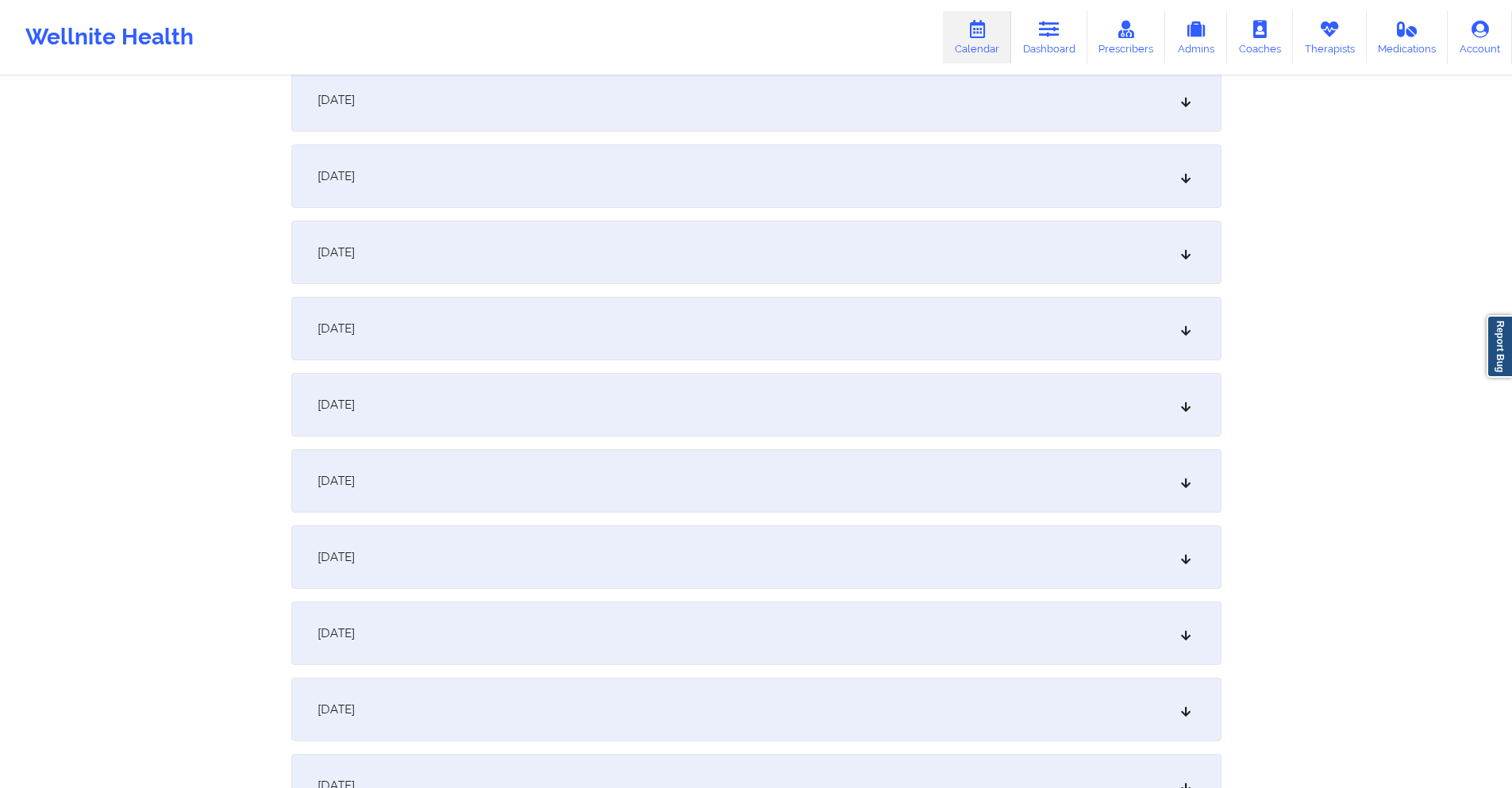
click at [734, 238] on div "[DATE]" at bounding box center [756, 252] width 930 height 63
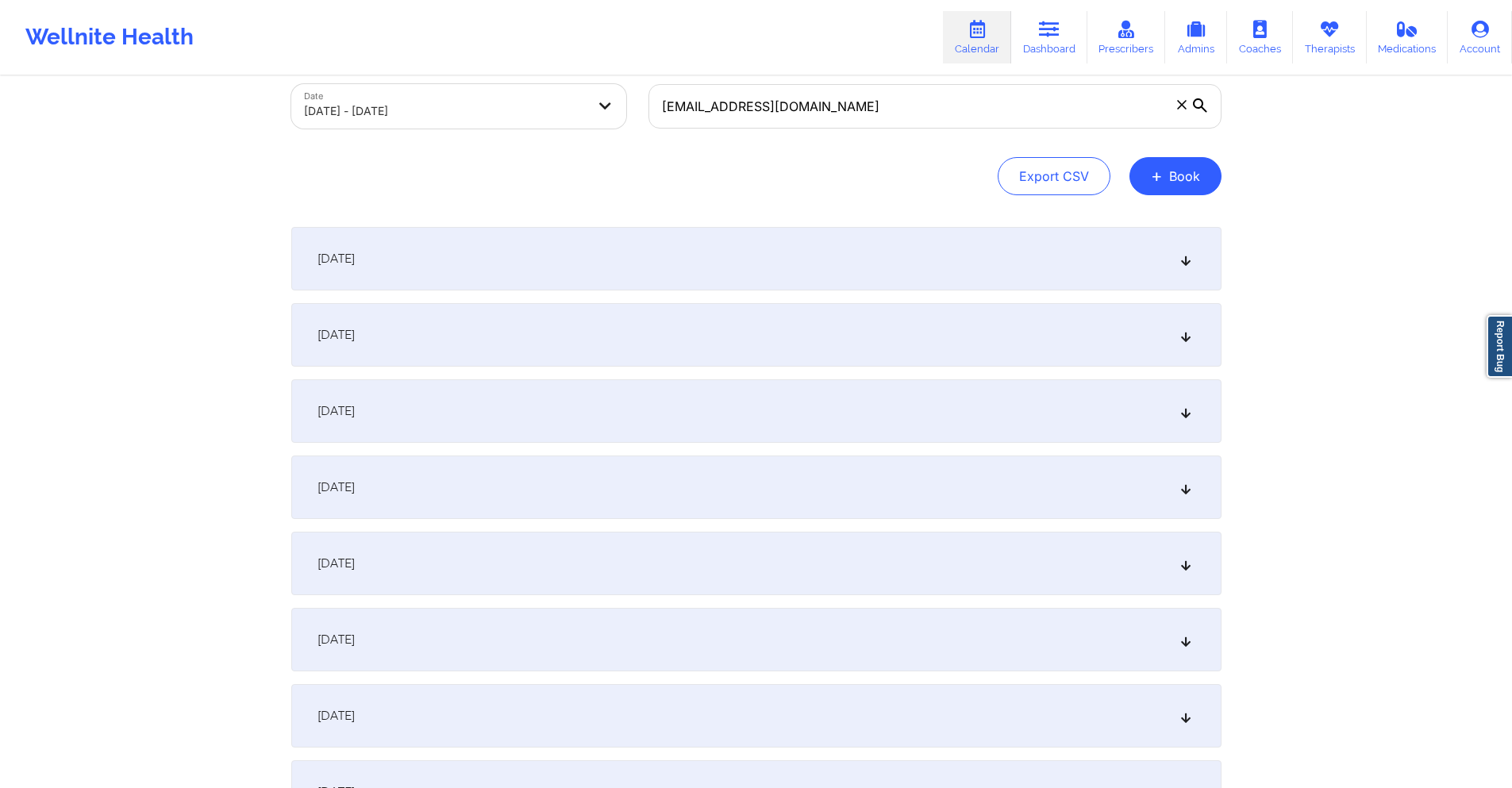
scroll to position [0, 0]
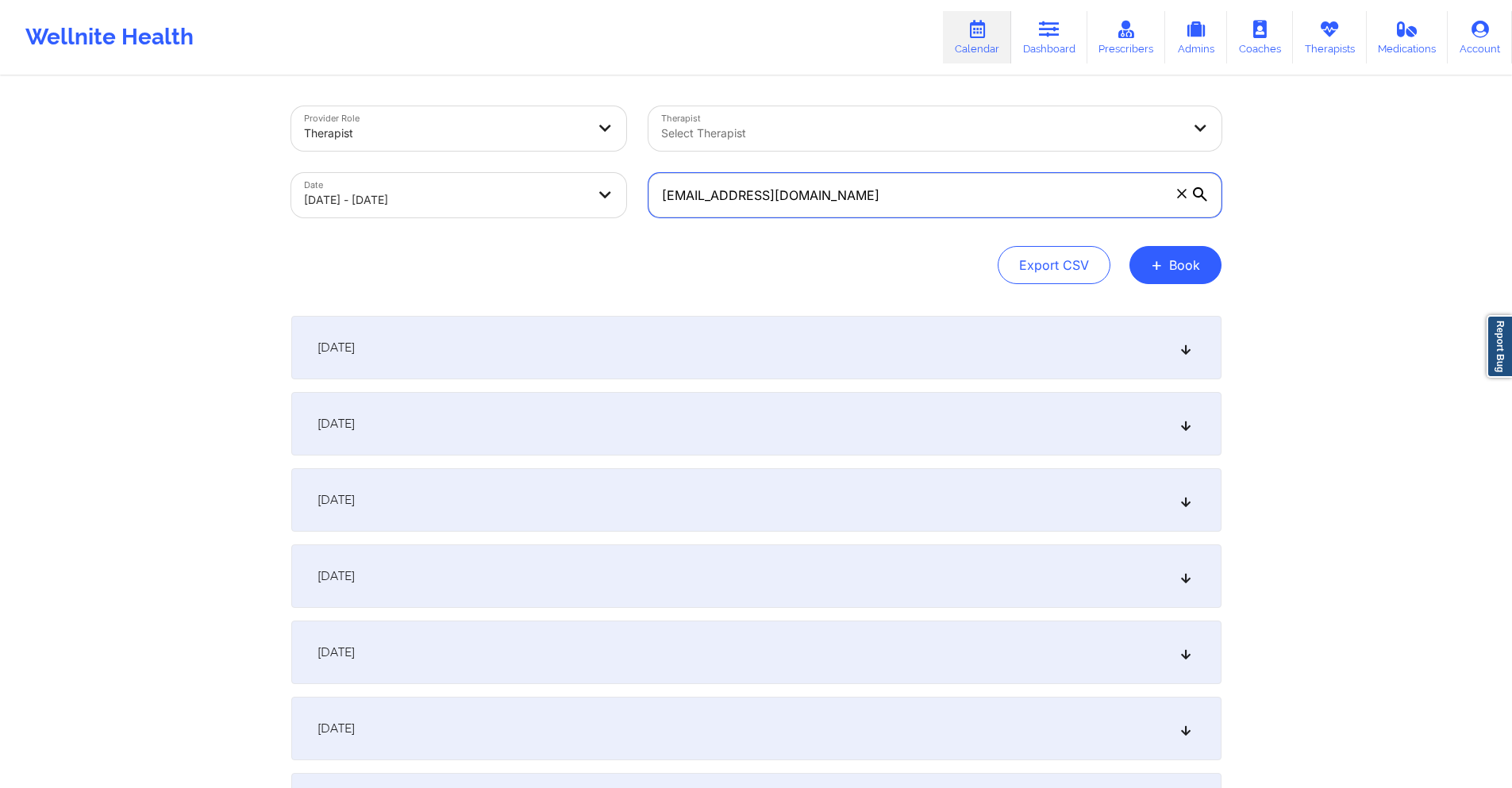
click at [962, 203] on input "[EMAIL_ADDRESS][DOMAIN_NAME]" at bounding box center [935, 196] width 573 height 45
click at [962, 202] on input "[EMAIL_ADDRESS][DOMAIN_NAME]" at bounding box center [935, 196] width 573 height 45
click at [963, 202] on input "[EMAIL_ADDRESS][DOMAIN_NAME]" at bounding box center [935, 196] width 573 height 45
paste input "k.shenkbellamy"
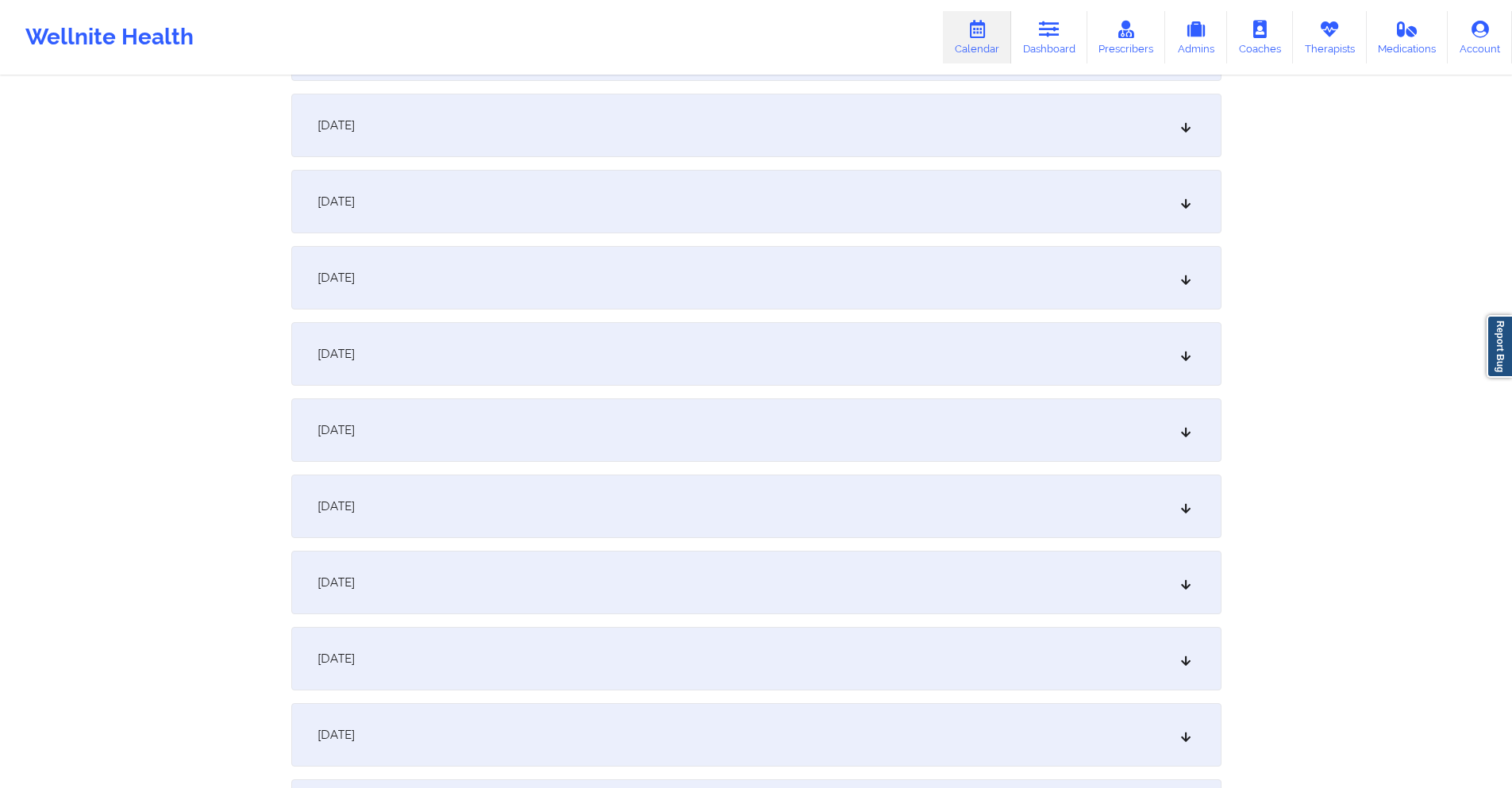
scroll to position [2301, 0]
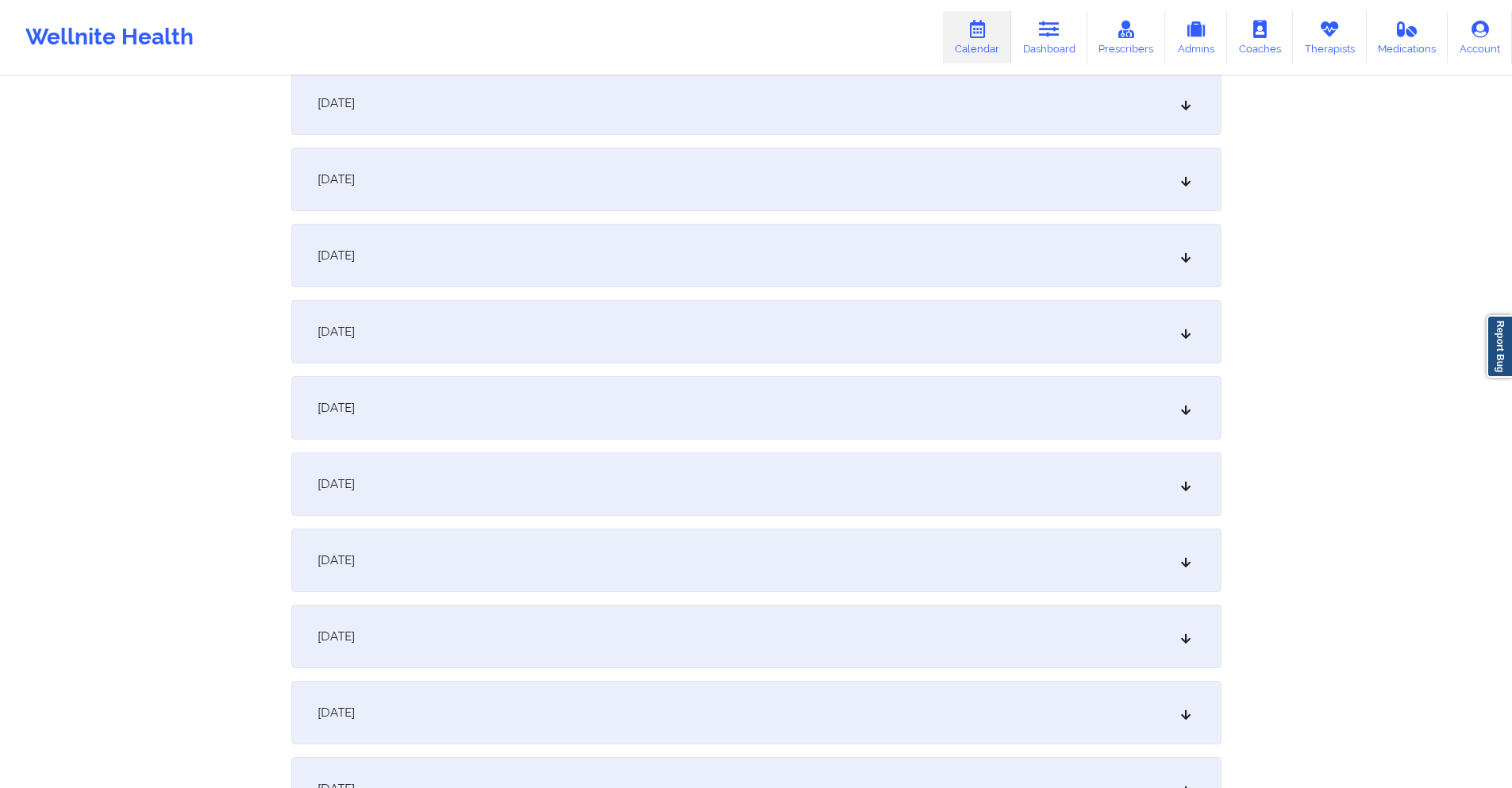
type input "[EMAIL_ADDRESS][DOMAIN_NAME]"
click at [706, 331] on div "[DATE]" at bounding box center [756, 331] width 930 height 63
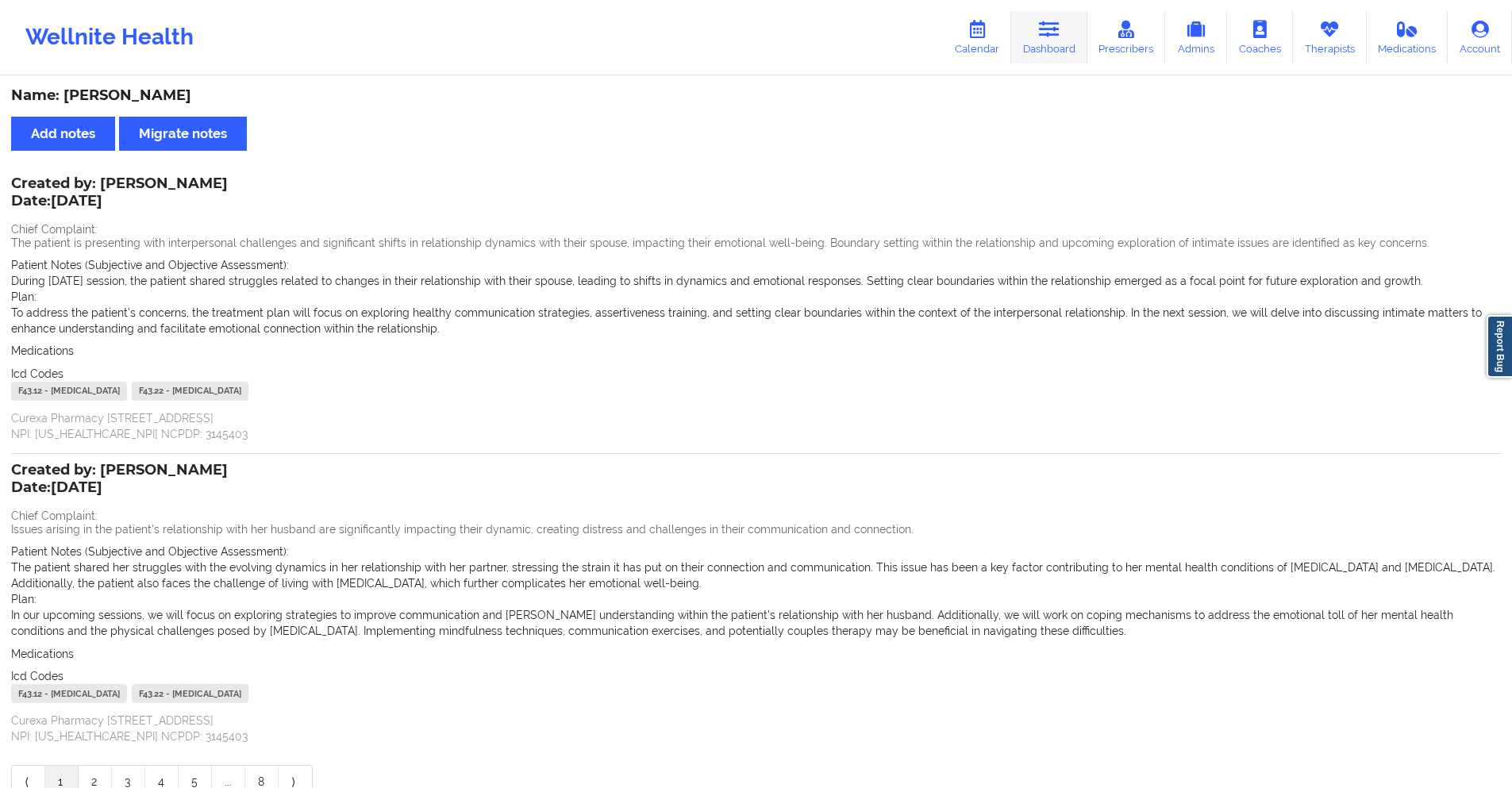
drag, startPoint x: 0, startPoint y: 0, endPoint x: 1041, endPoint y: 30, distance: 1041.4
click at [1041, 30] on icon at bounding box center [1049, 29] width 21 height 18
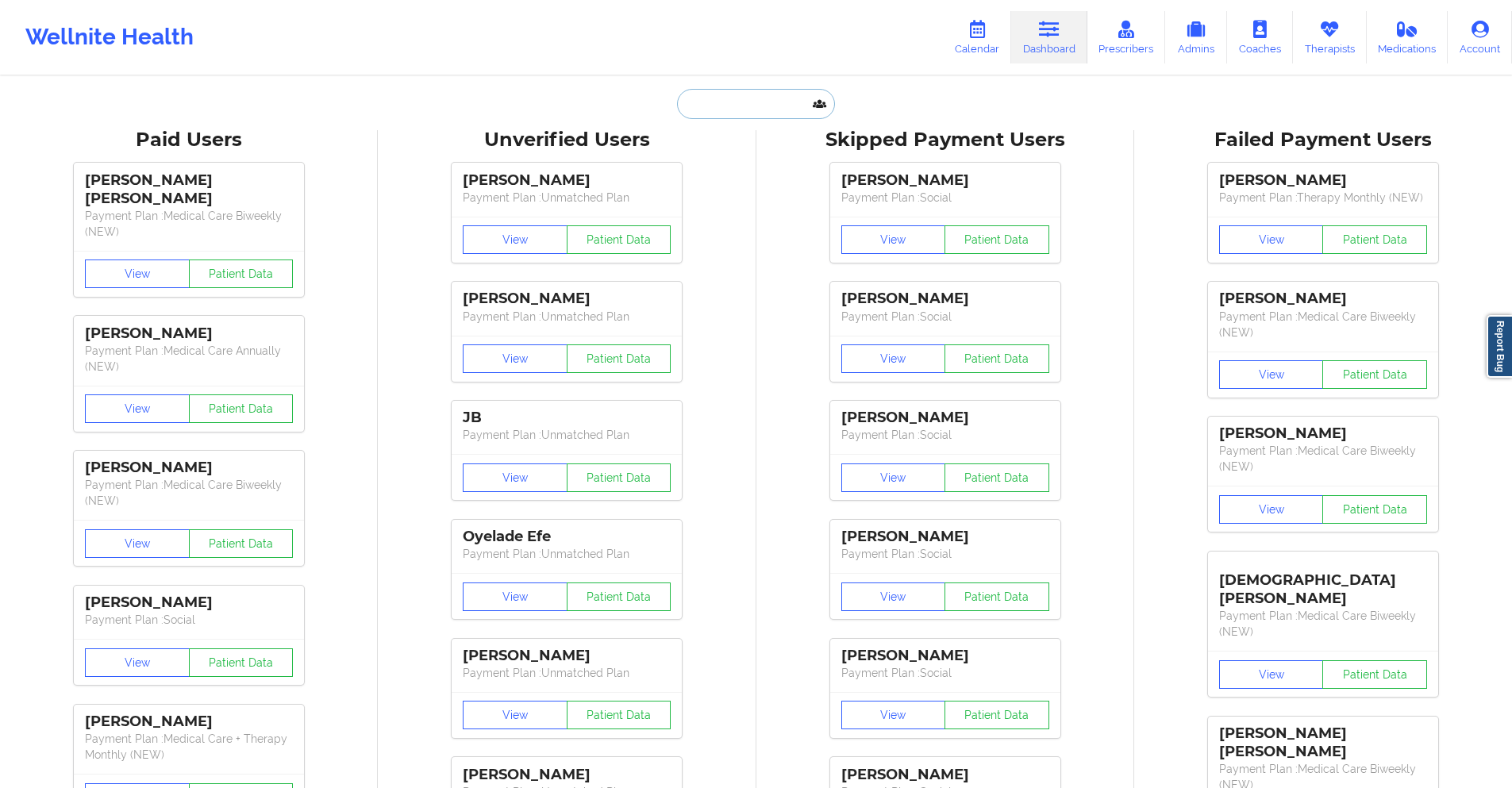
click at [754, 110] on input "text" at bounding box center [756, 104] width 157 height 30
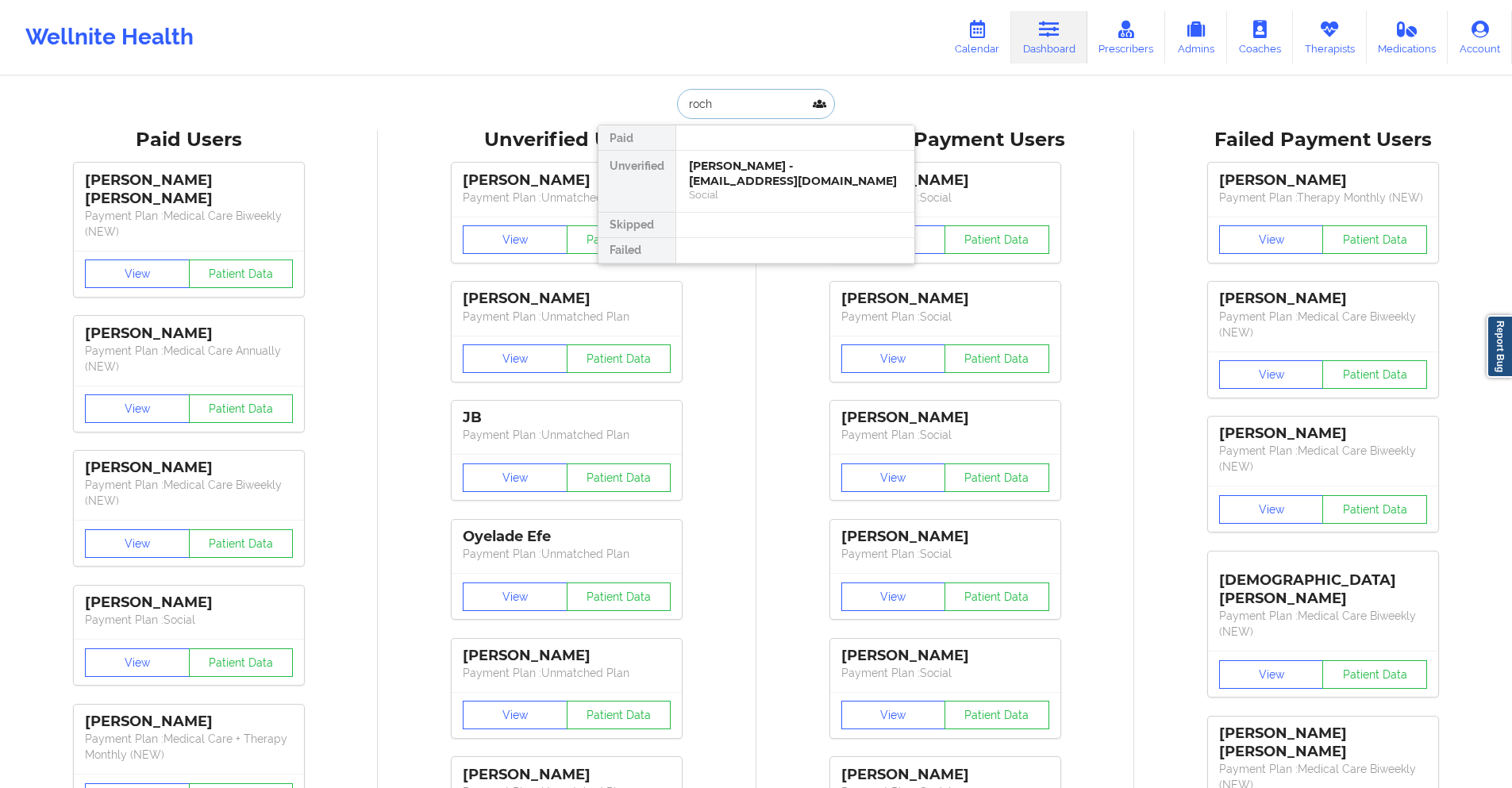
type input "roche"
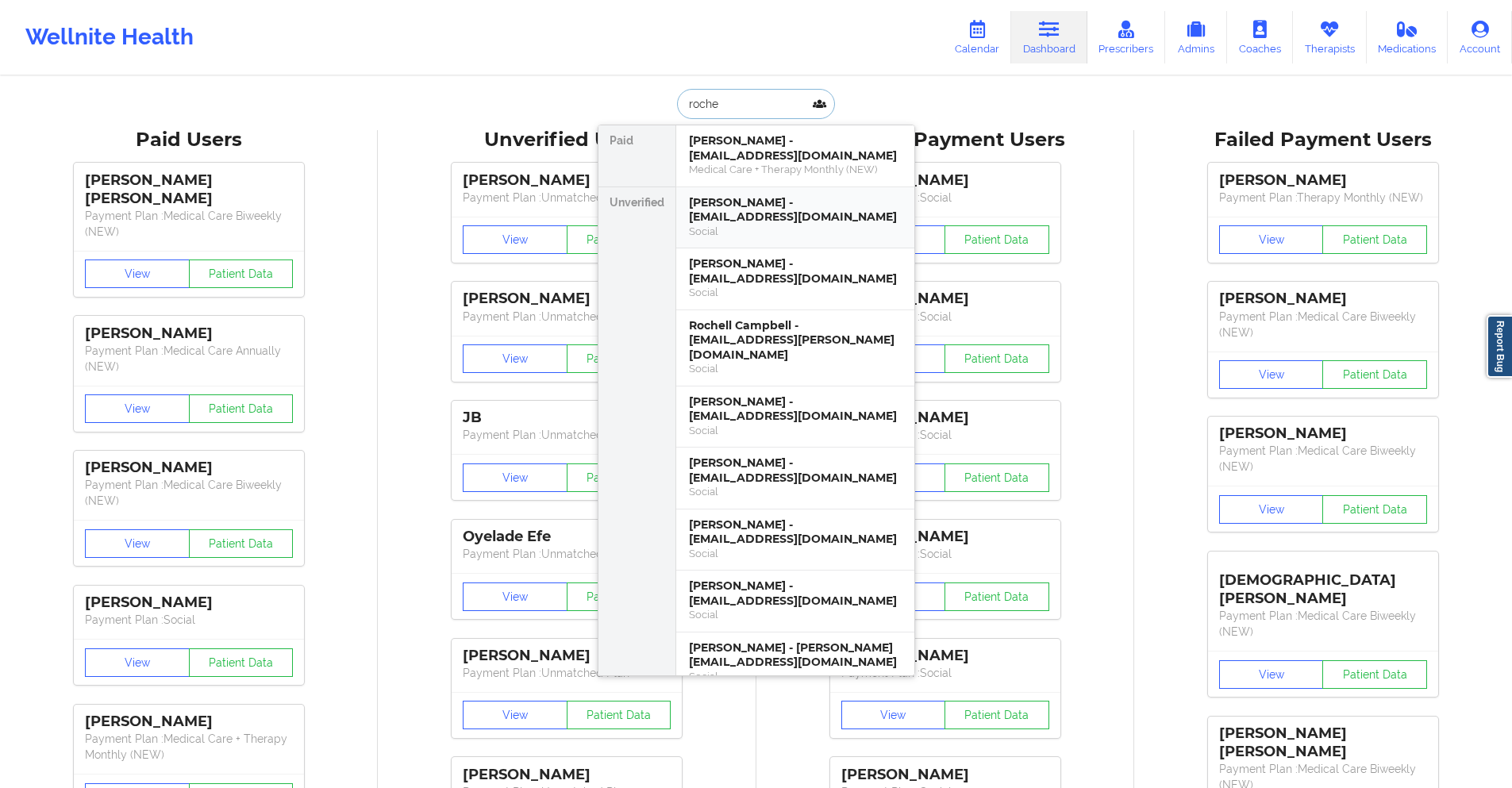
click at [748, 229] on div "Social" at bounding box center [795, 231] width 213 height 13
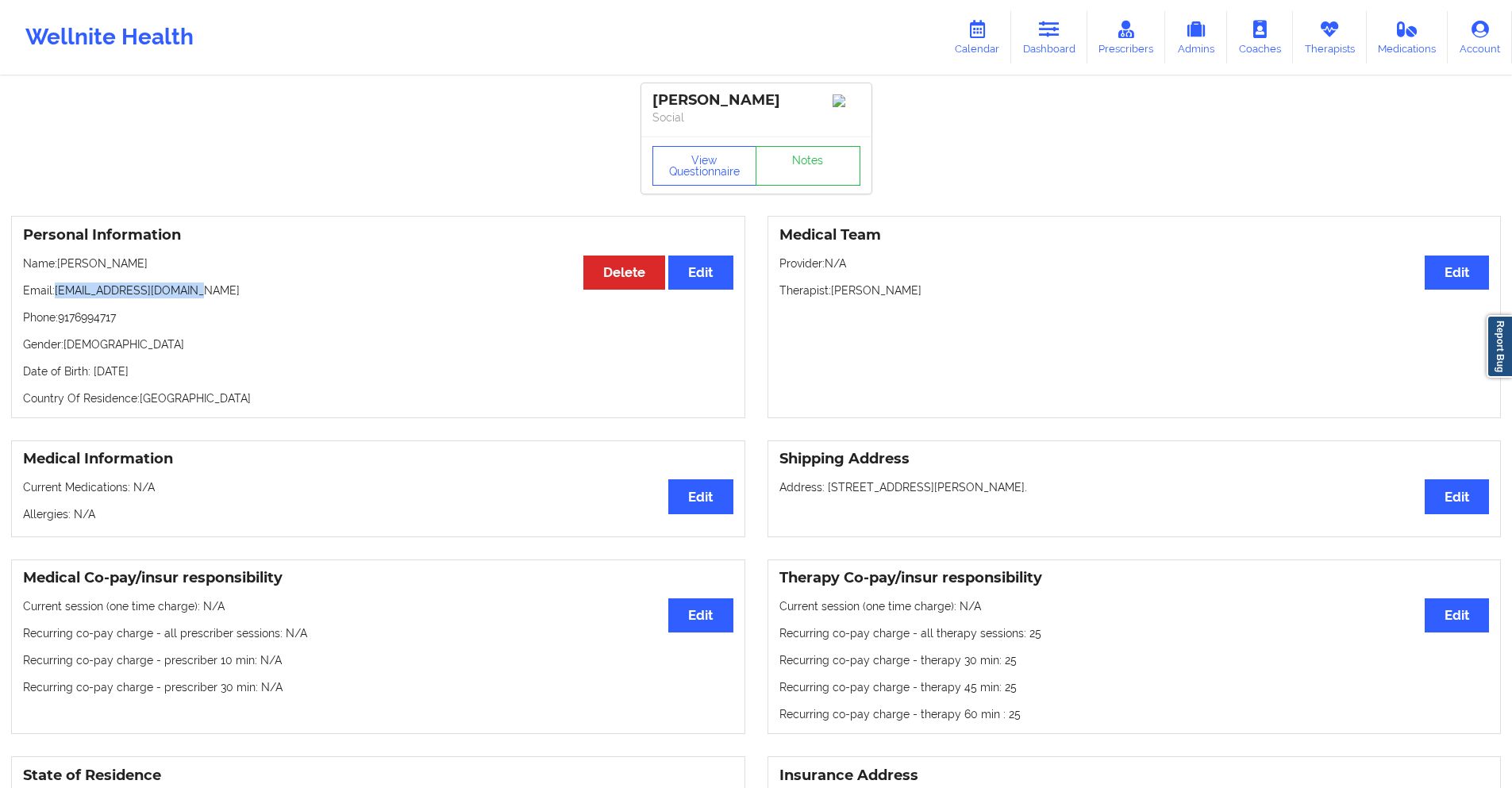
drag, startPoint x: 197, startPoint y: 295, endPoint x: 57, endPoint y: 298, distance: 140.0
click at [57, 298] on p "Email: [EMAIL_ADDRESS][DOMAIN_NAME]" at bounding box center [378, 290] width 710 height 16
copy p "[EMAIL_ADDRESS][DOMAIN_NAME]"
